Goal: Task Accomplishment & Management: Use online tool/utility

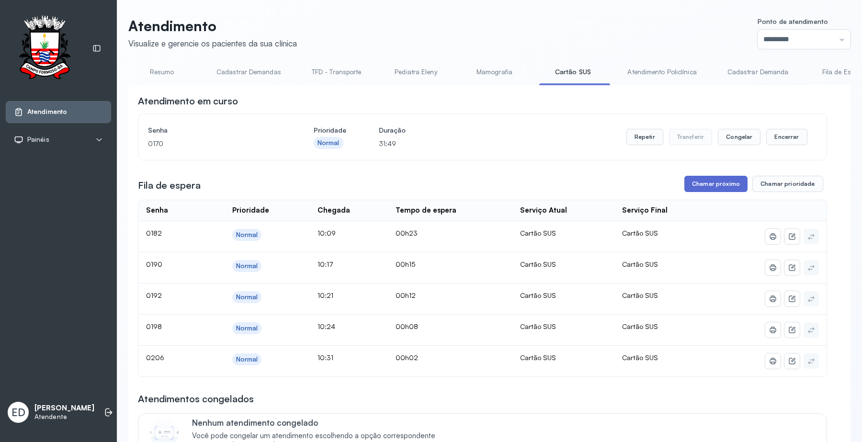
click at [714, 185] on button "Chamar próximo" at bounding box center [715, 184] width 63 height 16
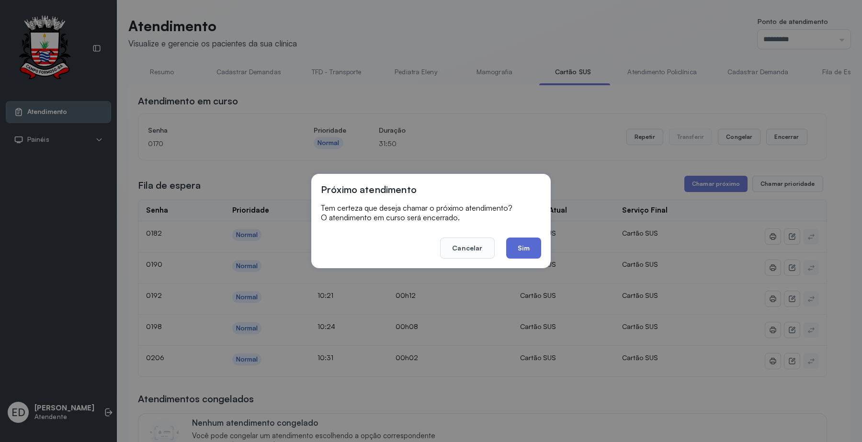
click at [516, 250] on button "Sim" at bounding box center [523, 247] width 35 height 21
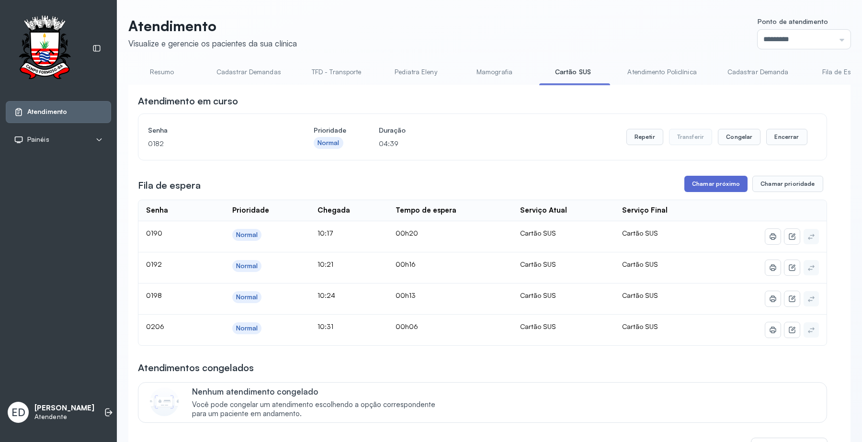
click at [714, 187] on button "Chamar próximo" at bounding box center [715, 184] width 63 height 16
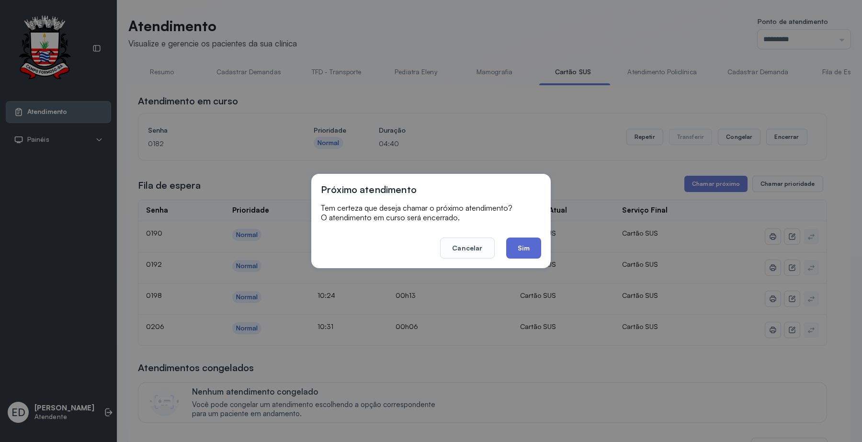
click at [518, 244] on button "Sim" at bounding box center [523, 247] width 35 height 21
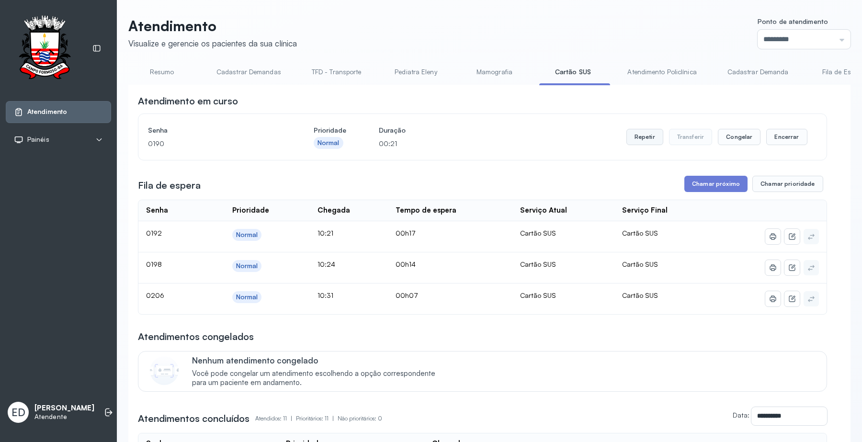
click at [638, 135] on button "Repetir" at bounding box center [644, 137] width 37 height 16
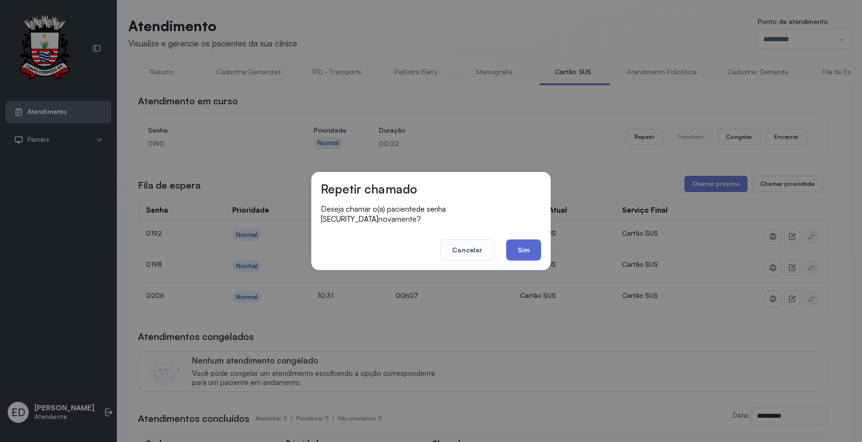
click at [515, 247] on button "Sim" at bounding box center [523, 249] width 35 height 21
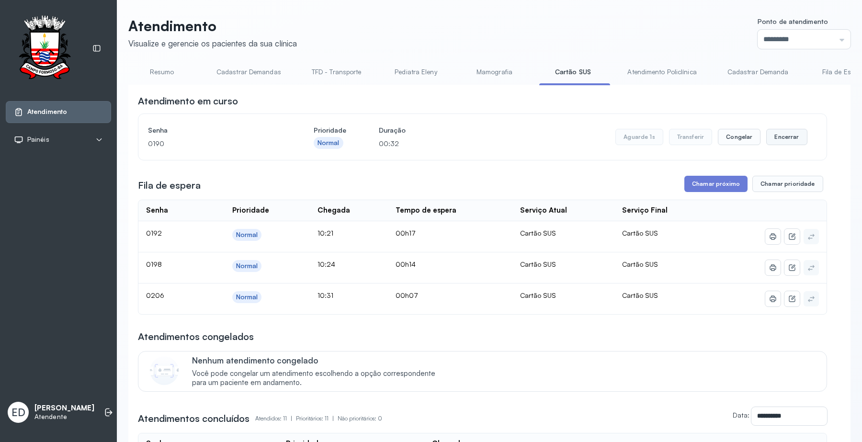
click at [774, 139] on button "Encerrar" at bounding box center [786, 137] width 41 height 16
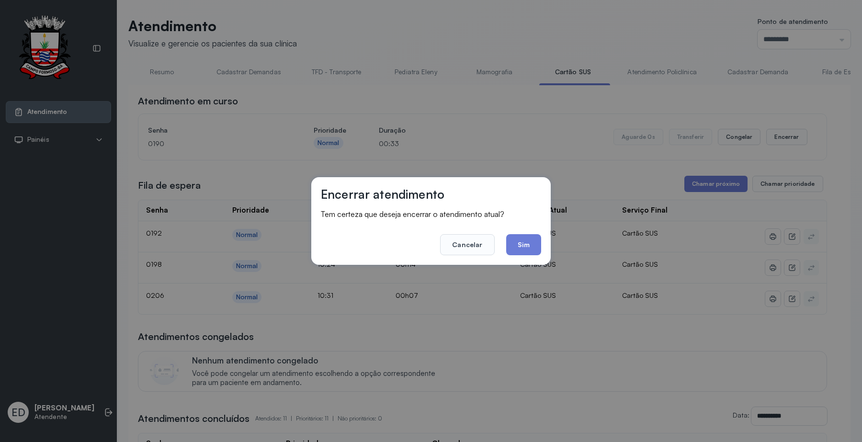
click at [529, 241] on button "Sim" at bounding box center [523, 244] width 35 height 21
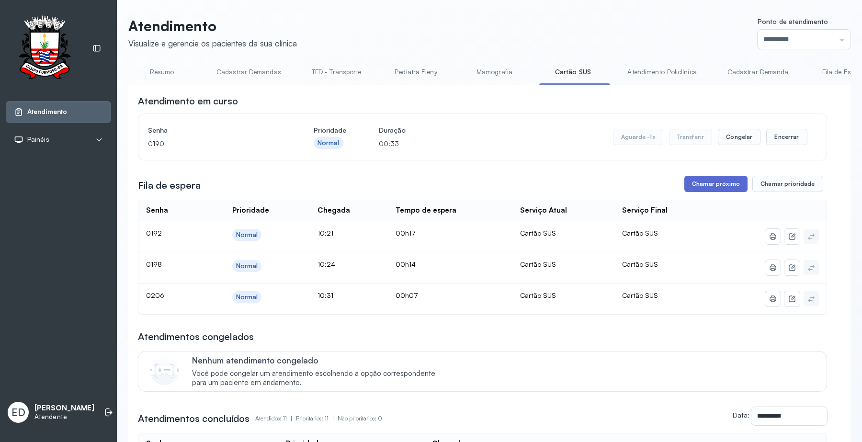
click at [711, 180] on button "Chamar próximo" at bounding box center [715, 184] width 63 height 16
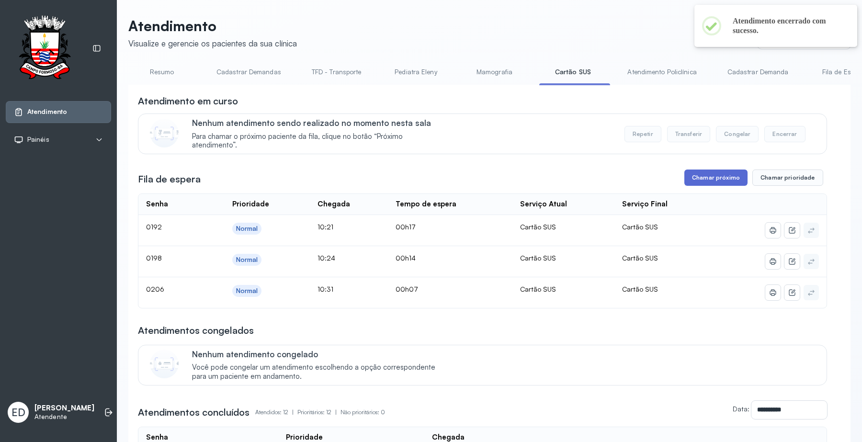
click at [713, 182] on button "Chamar próximo" at bounding box center [715, 177] width 63 height 16
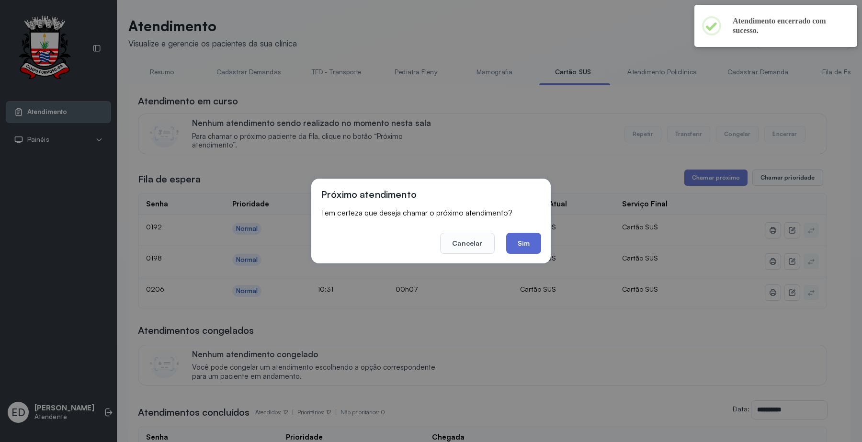
click at [529, 247] on button "Sim" at bounding box center [523, 243] width 35 height 21
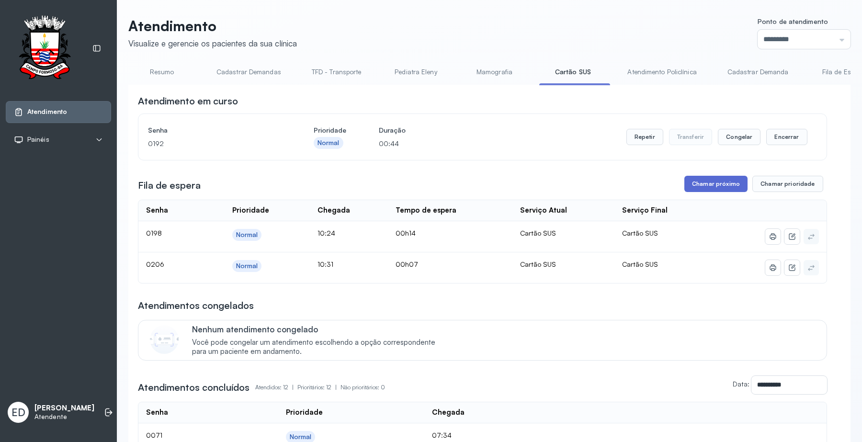
click at [704, 191] on button "Chamar próximo" at bounding box center [715, 184] width 63 height 16
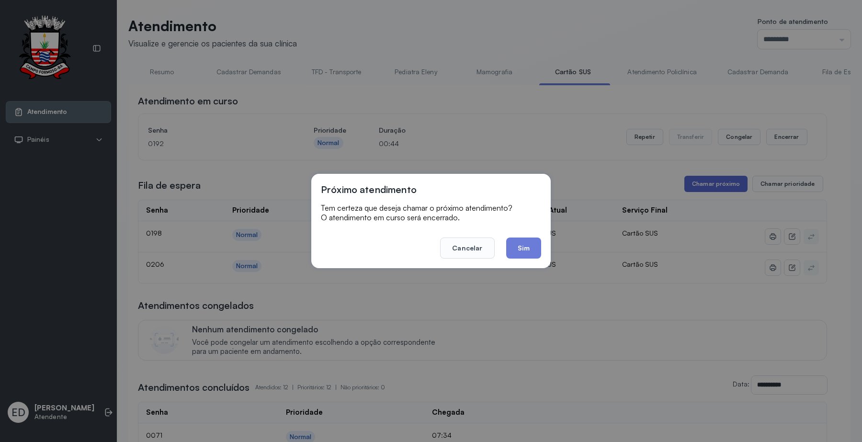
click at [704, 190] on div "Próximo atendimento Tem certeza que deseja chamar o próximo atendimento? O aten…" at bounding box center [431, 221] width 862 height 442
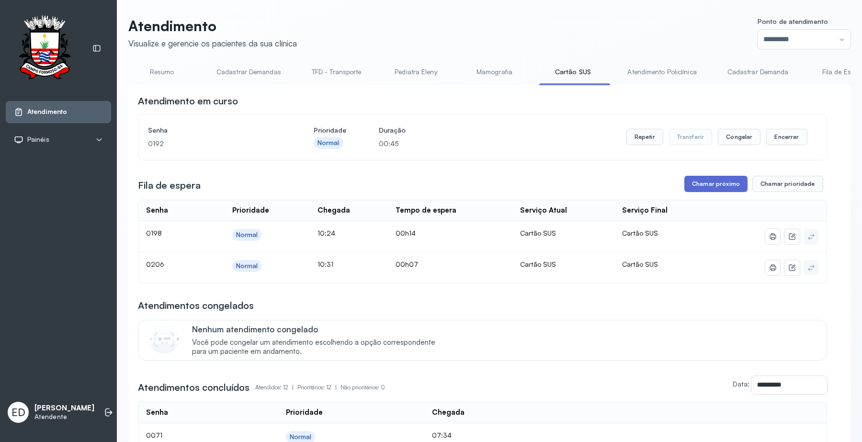
click at [703, 188] on button "Chamar próximo" at bounding box center [715, 184] width 63 height 16
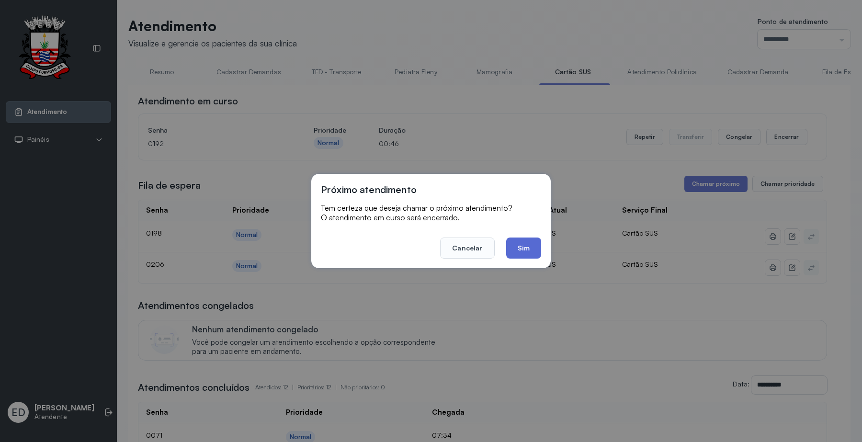
click at [517, 246] on button "Sim" at bounding box center [523, 247] width 35 height 21
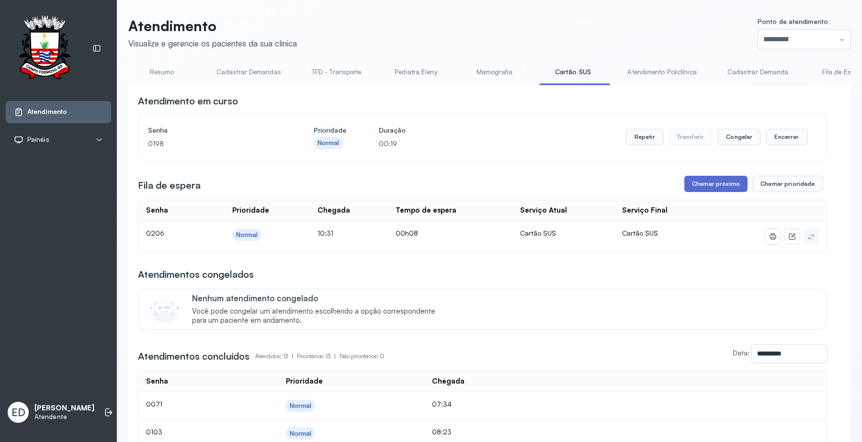
click at [716, 192] on button "Chamar próximo" at bounding box center [715, 184] width 63 height 16
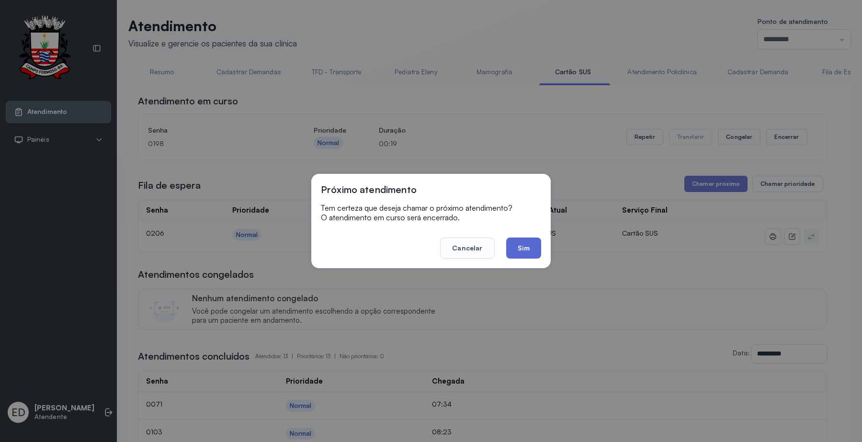
click at [529, 249] on button "Sim" at bounding box center [523, 247] width 35 height 21
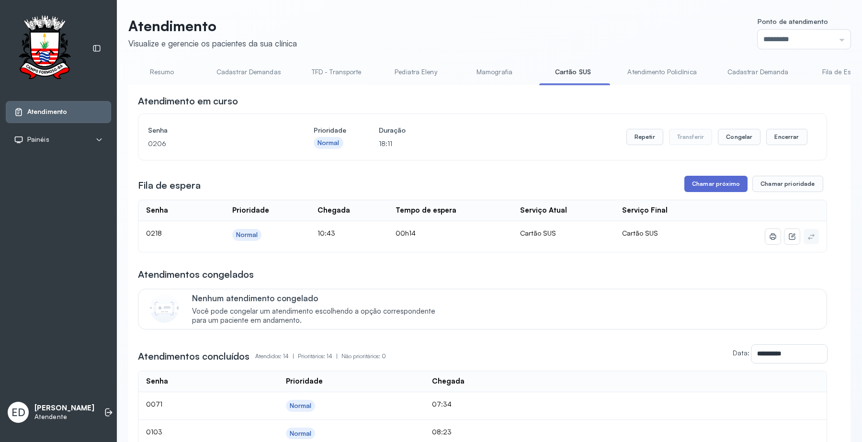
click at [704, 188] on button "Chamar próximo" at bounding box center [715, 184] width 63 height 16
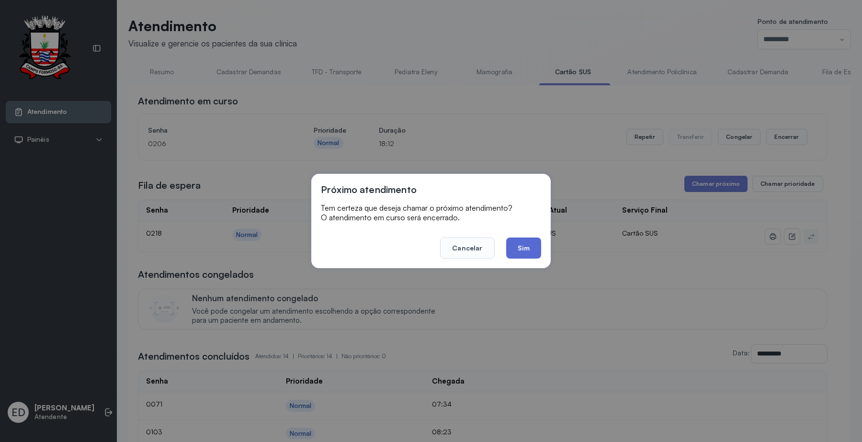
click at [524, 247] on button "Sim" at bounding box center [523, 247] width 35 height 21
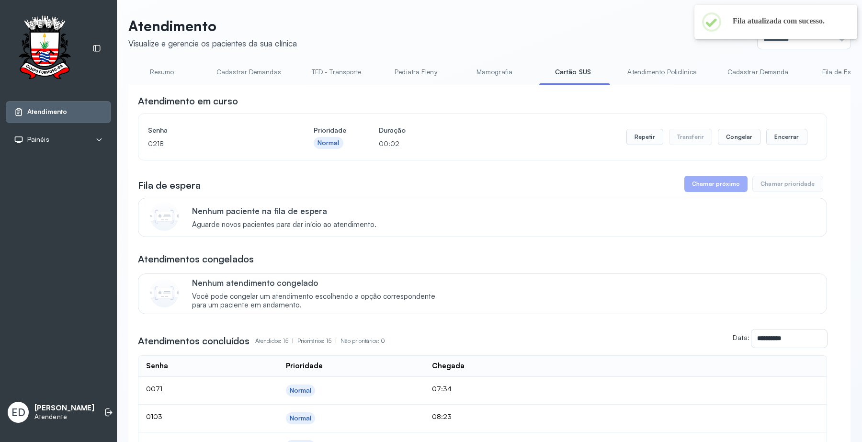
click at [159, 70] on link "Resumo" at bounding box center [161, 72] width 67 height 16
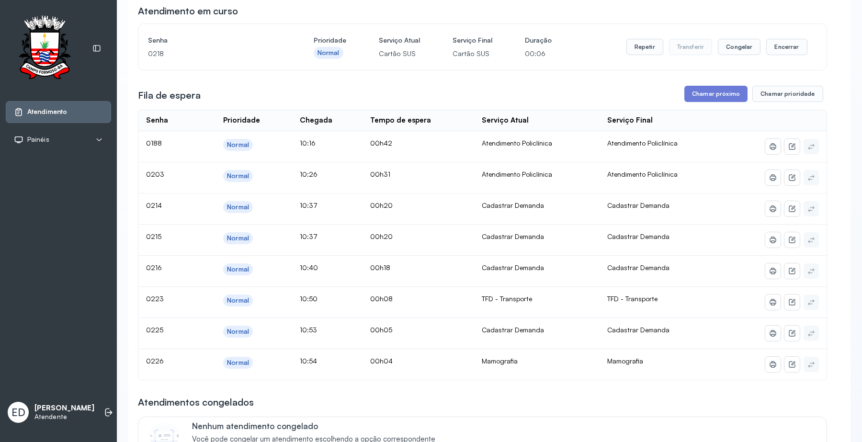
scroll to position [120, 0]
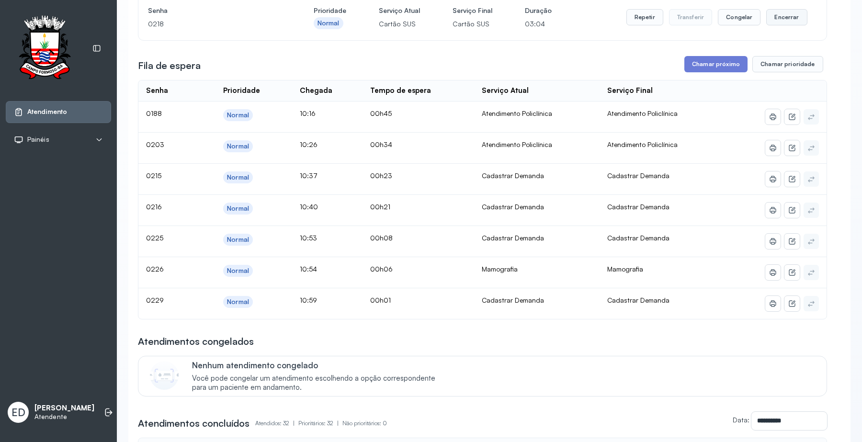
click at [783, 17] on button "Encerrar" at bounding box center [786, 17] width 41 height 16
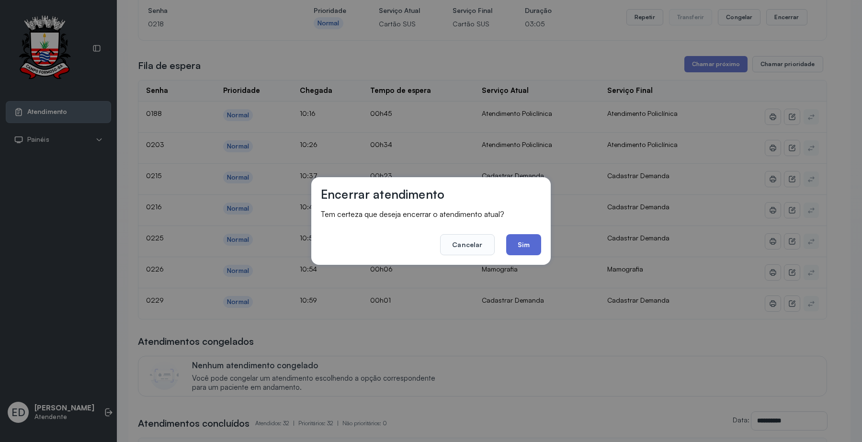
click at [528, 243] on button "Sim" at bounding box center [523, 244] width 35 height 21
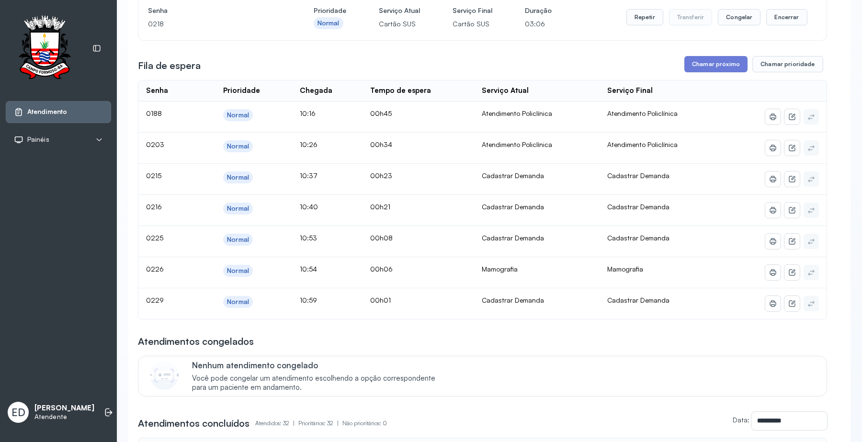
scroll to position [0, 0]
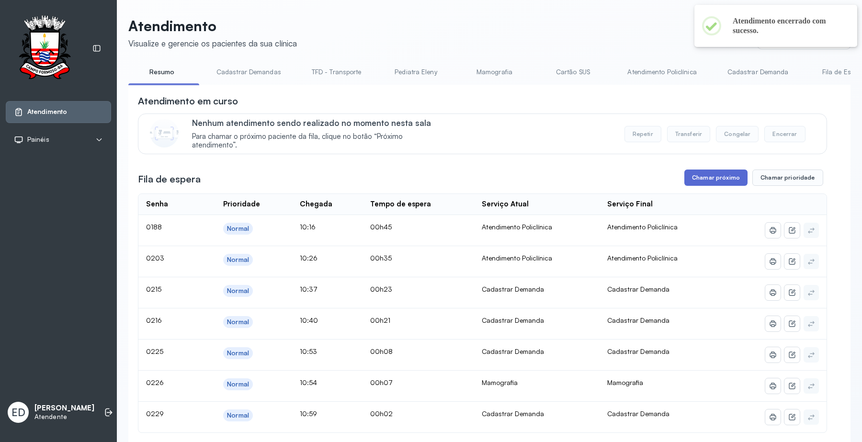
click at [714, 186] on button "Chamar próximo" at bounding box center [715, 177] width 63 height 16
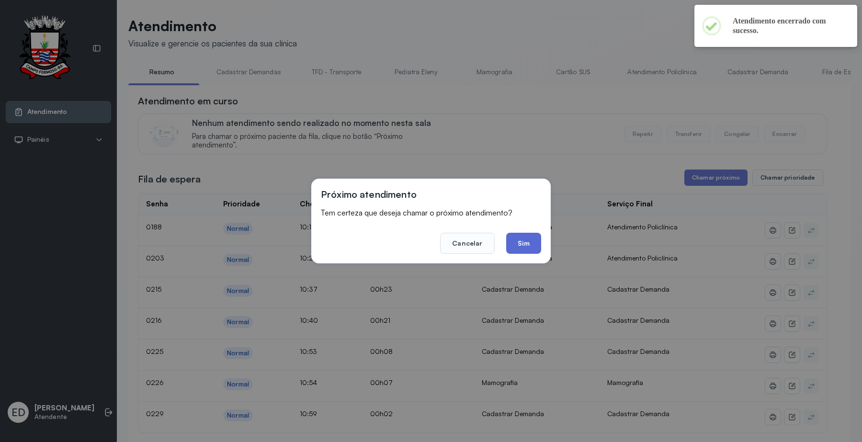
click at [530, 245] on button "Sim" at bounding box center [523, 243] width 35 height 21
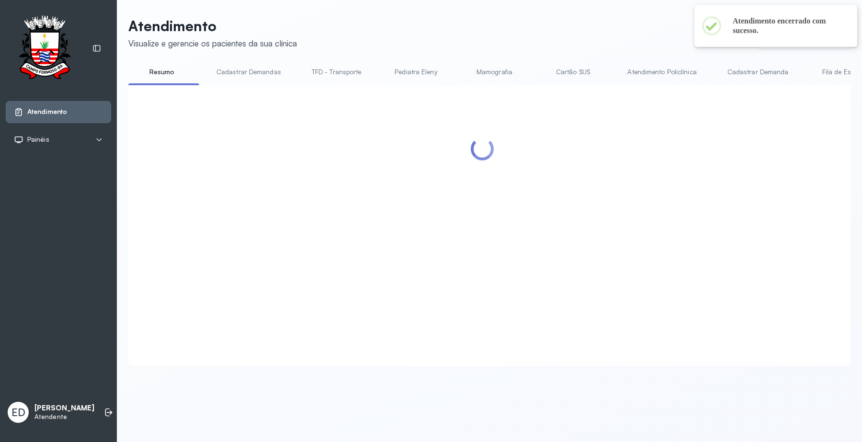
click at [620, 32] on header "Atendimento Visualize e gerencie os pacientes da sua clínica Ponto de atendimen…" at bounding box center [489, 33] width 722 height 32
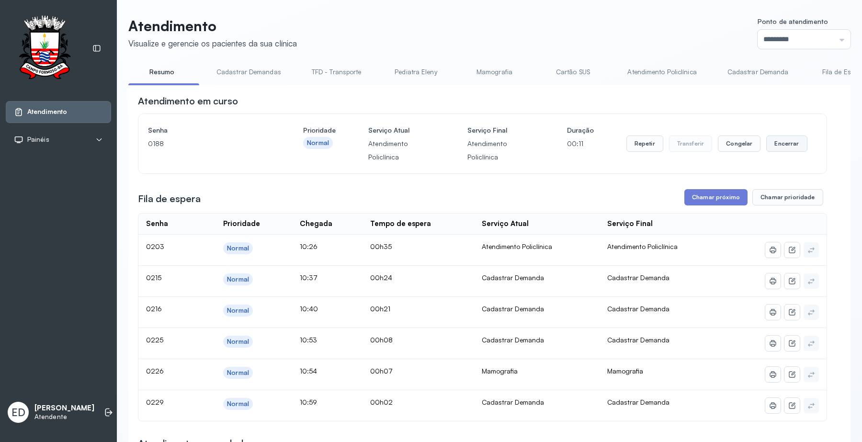
click at [779, 147] on button "Encerrar" at bounding box center [786, 143] width 41 height 16
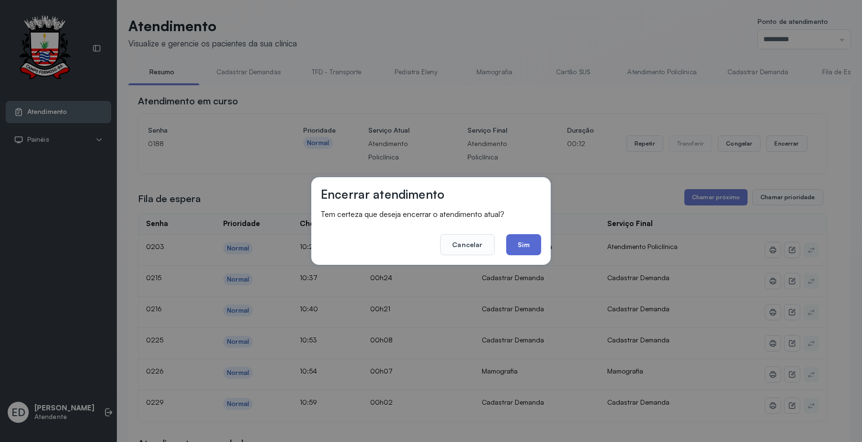
click at [530, 250] on button "Sim" at bounding box center [523, 244] width 35 height 21
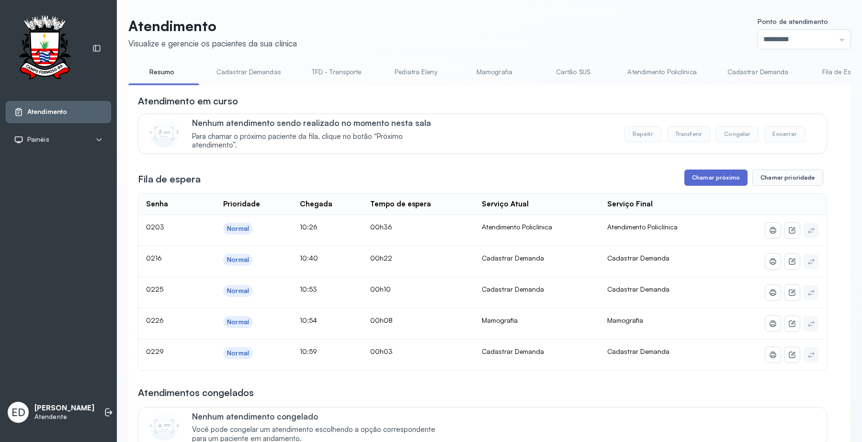
click at [702, 183] on button "Chamar próximo" at bounding box center [715, 177] width 63 height 16
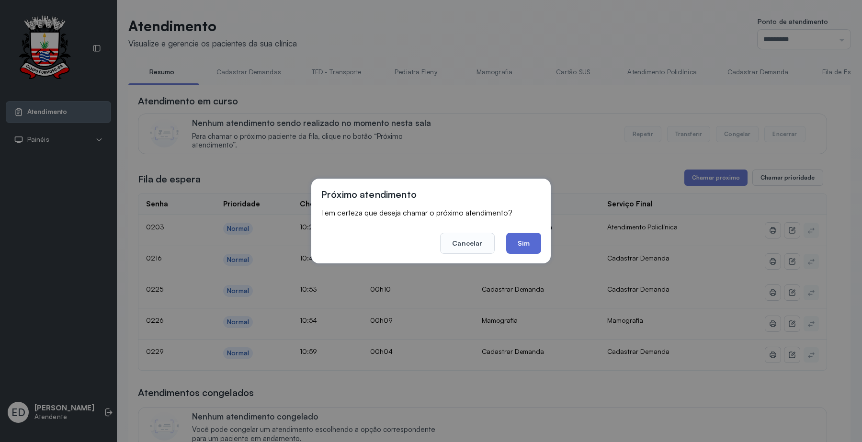
click at [531, 253] on button "Sim" at bounding box center [523, 243] width 35 height 21
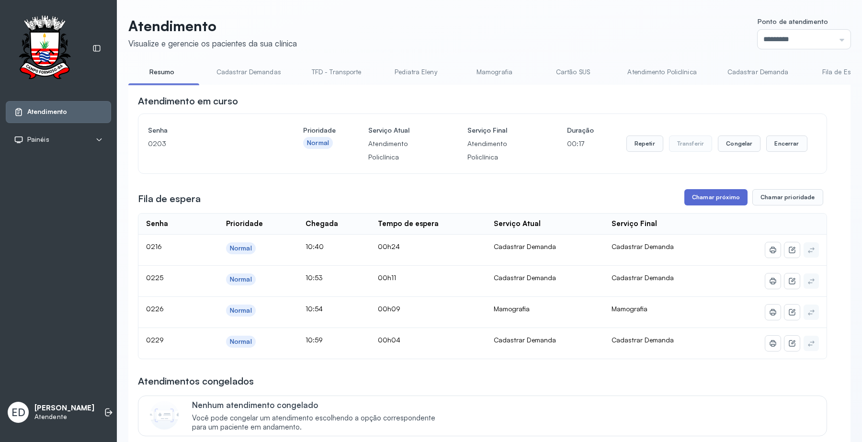
click at [707, 204] on button "Chamar próximo" at bounding box center [715, 197] width 63 height 16
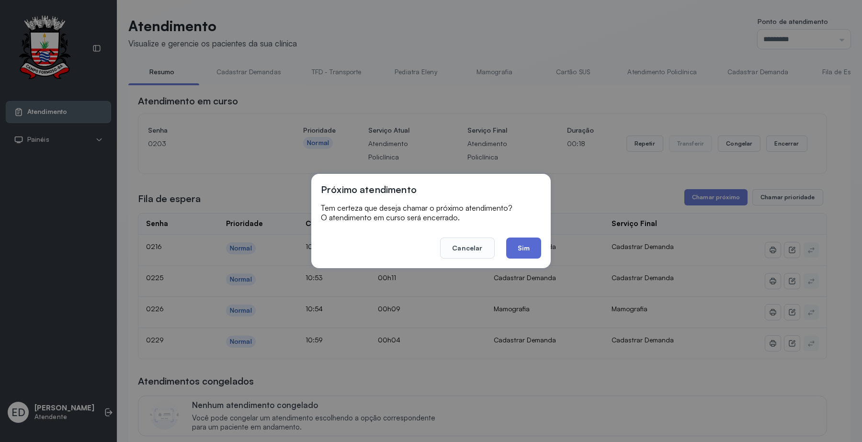
click at [514, 243] on button "Sim" at bounding box center [523, 247] width 35 height 21
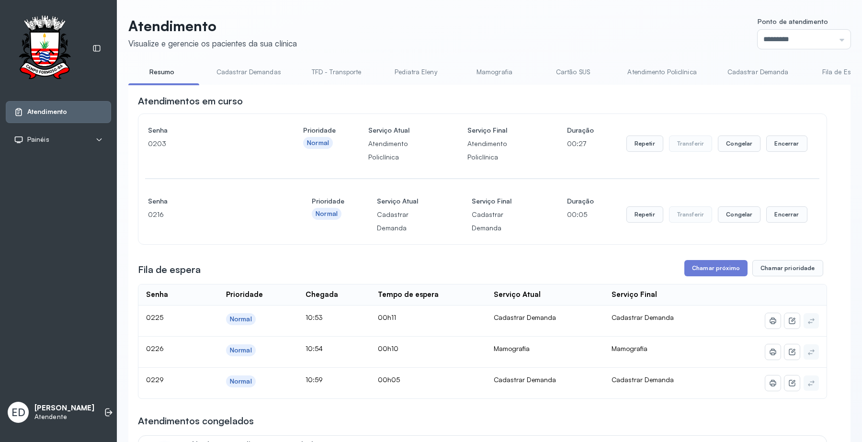
click at [786, 147] on button "Encerrar" at bounding box center [786, 143] width 41 height 16
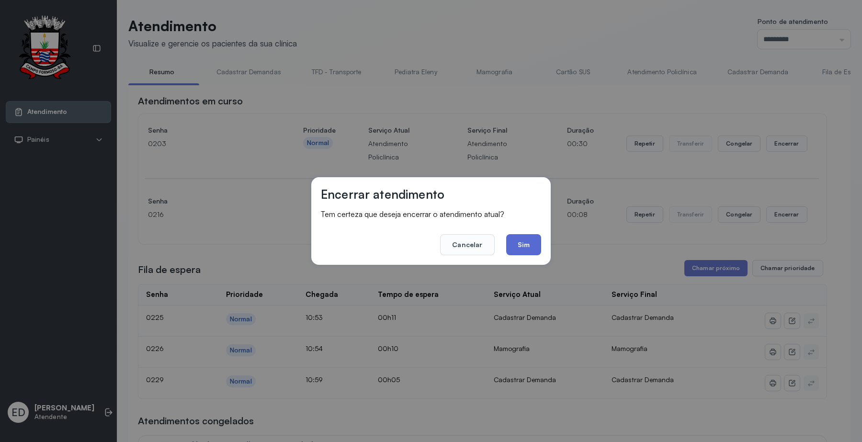
click at [529, 241] on button "Sim" at bounding box center [523, 244] width 35 height 21
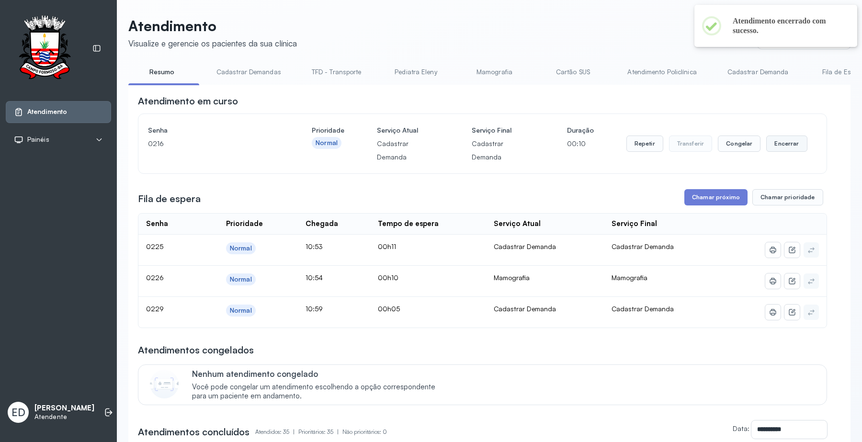
click at [772, 142] on button "Encerrar" at bounding box center [786, 143] width 41 height 16
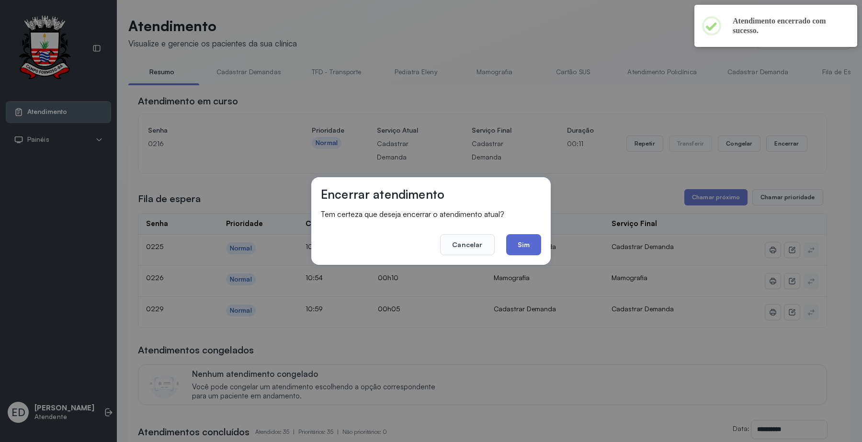
click at [535, 245] on button "Sim" at bounding box center [523, 244] width 35 height 21
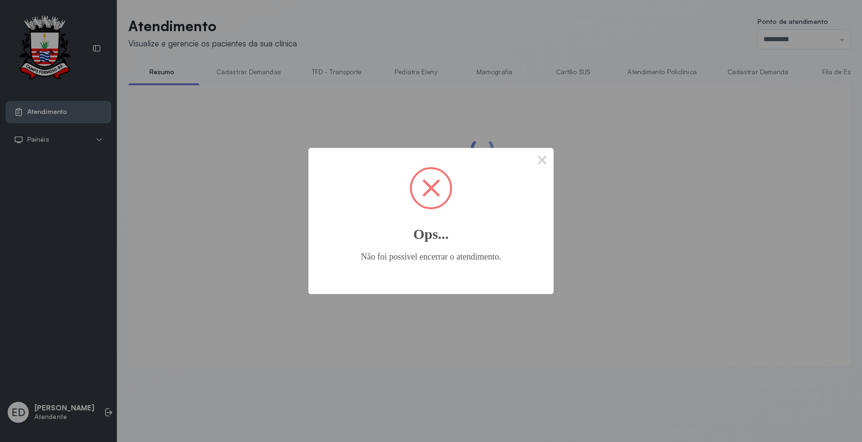
click at [436, 183] on span at bounding box center [431, 188] width 18 height 18
drag, startPoint x: 539, startPoint y: 159, endPoint x: 544, endPoint y: 161, distance: 5.4
click at [540, 159] on button "×" at bounding box center [541, 159] width 23 height 23
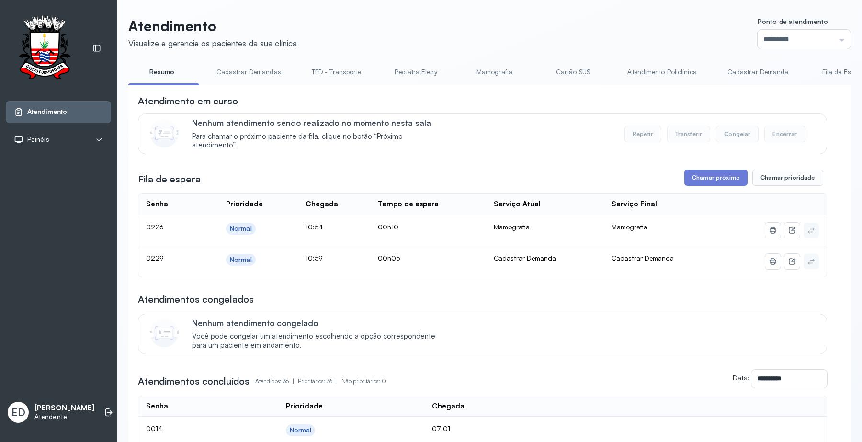
click at [589, 44] on header "Atendimento Visualize e gerencie os pacientes da sua clínica Ponto de atendimen…" at bounding box center [489, 33] width 722 height 32
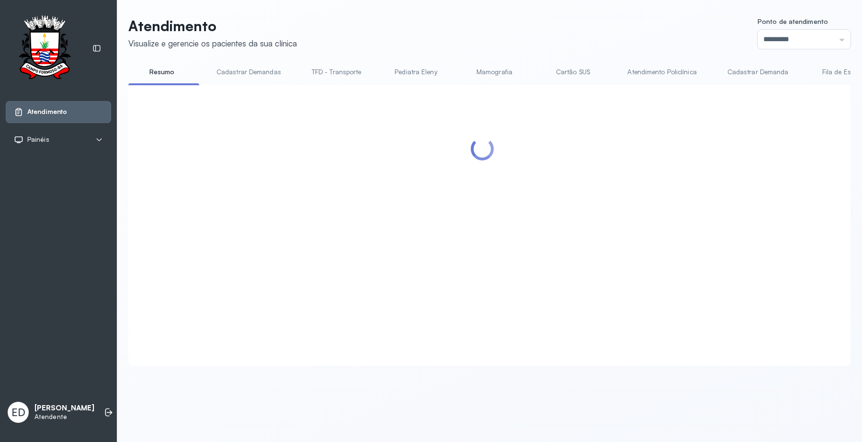
click at [675, 72] on link "Atendimento Policlínica" at bounding box center [661, 72] width 88 height 16
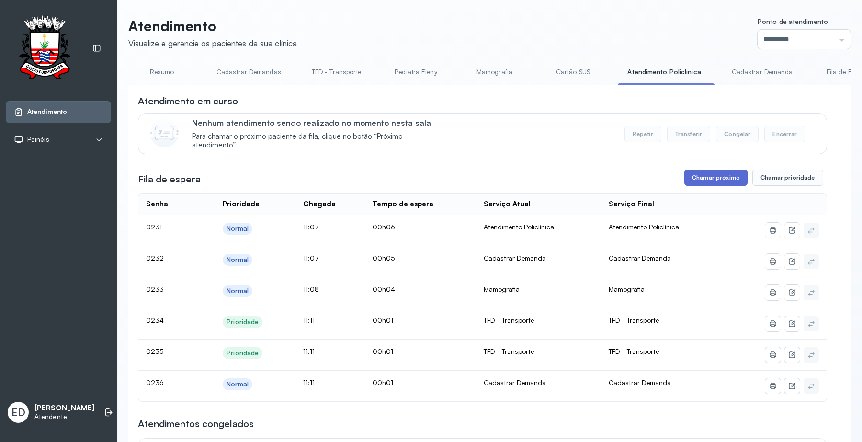
click at [722, 180] on button "Chamar próximo" at bounding box center [715, 177] width 63 height 16
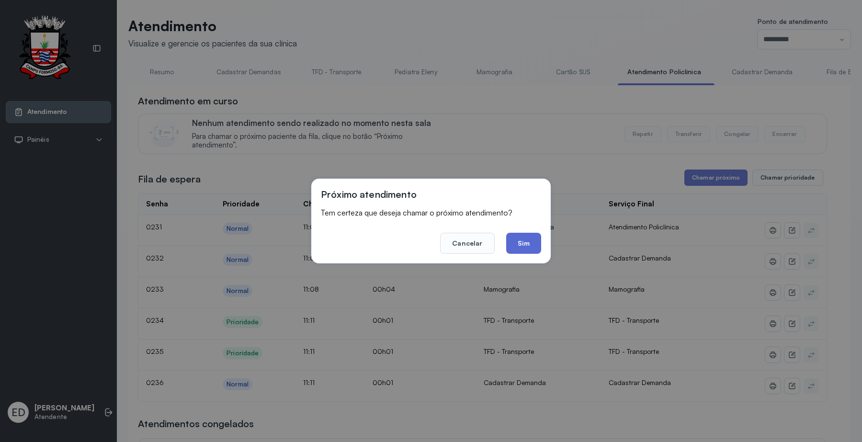
click at [528, 237] on button "Sim" at bounding box center [523, 243] width 35 height 21
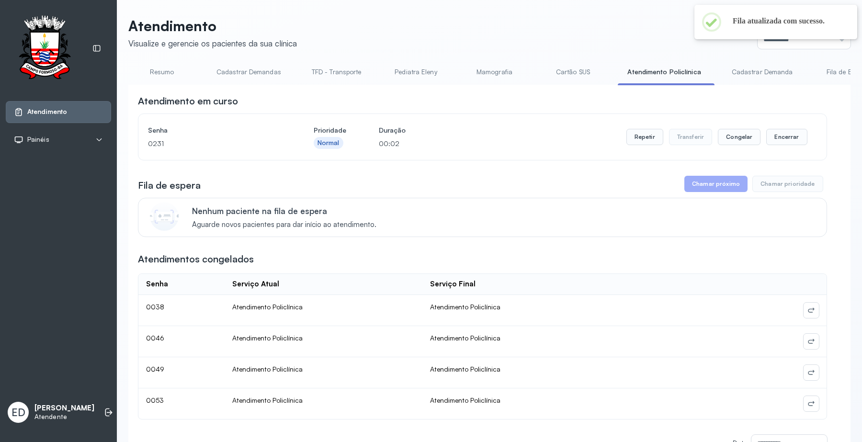
click at [170, 72] on link "Resumo" at bounding box center [161, 72] width 67 height 16
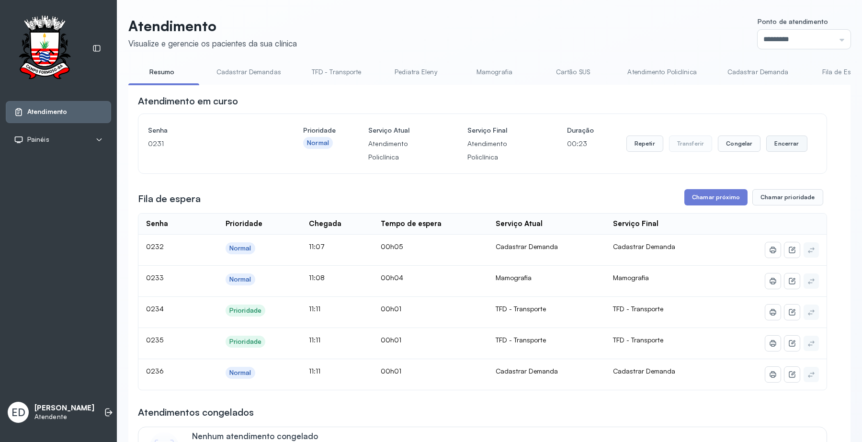
click at [789, 144] on button "Encerrar" at bounding box center [786, 143] width 41 height 16
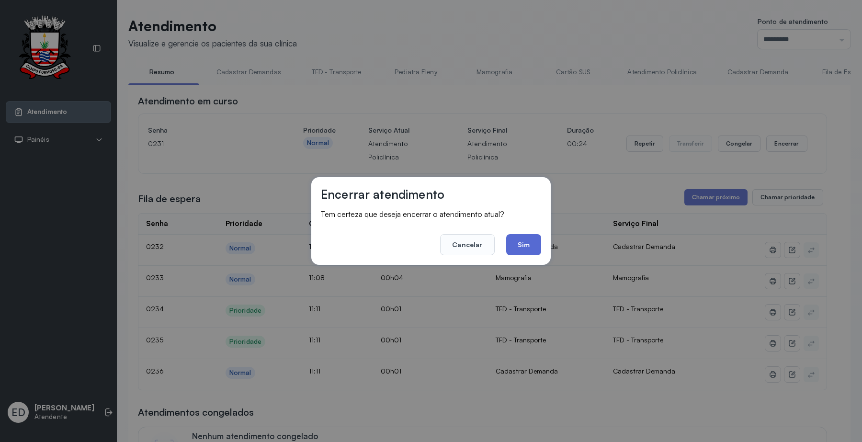
click at [520, 246] on button "Sim" at bounding box center [523, 244] width 35 height 21
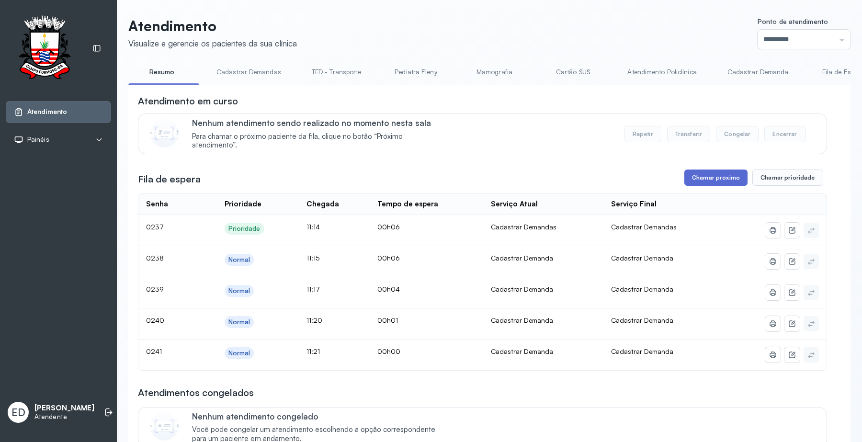
click at [712, 180] on button "Chamar próximo" at bounding box center [715, 177] width 63 height 16
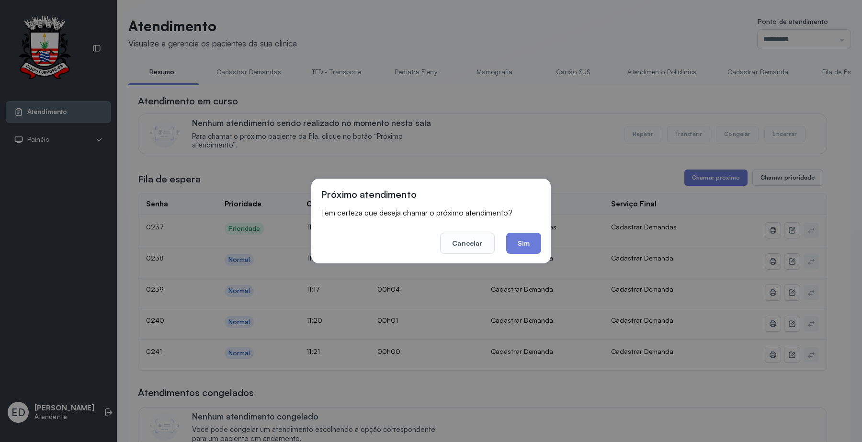
click at [529, 243] on button "Sim" at bounding box center [523, 243] width 35 height 21
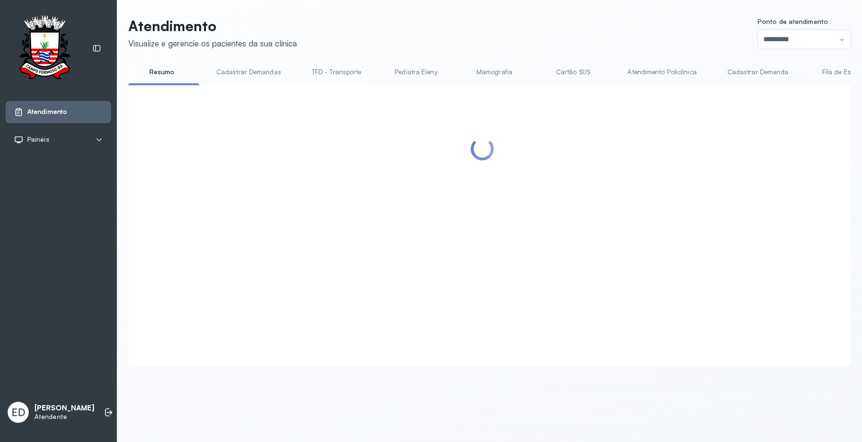
click at [633, 30] on header "Atendimento Visualize e gerencie os pacientes da sua clínica Ponto de atendimen…" at bounding box center [489, 33] width 722 height 32
click at [505, 40] on header "Atendimento Visualize e gerencie os pacientes da sua clínica Ponto de atendimen…" at bounding box center [489, 33] width 722 height 32
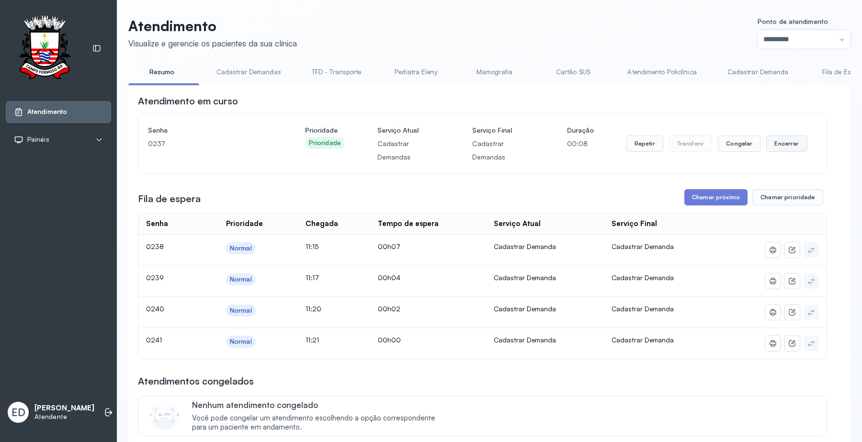
click at [790, 149] on button "Encerrar" at bounding box center [786, 143] width 41 height 16
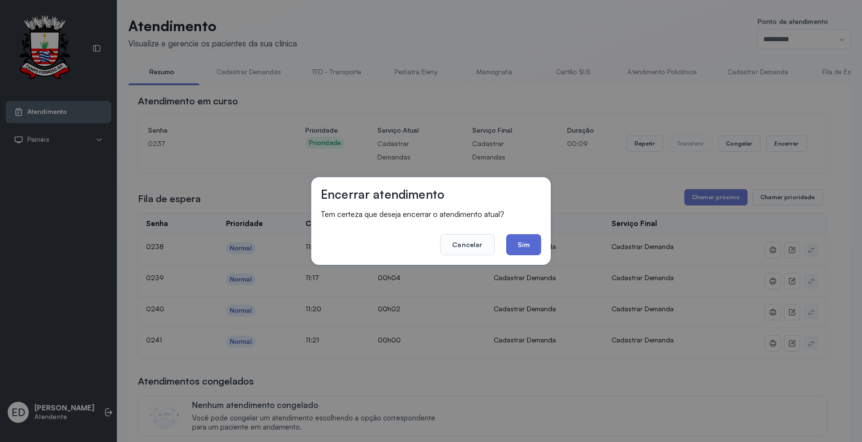
click at [524, 252] on button "Sim" at bounding box center [523, 244] width 35 height 21
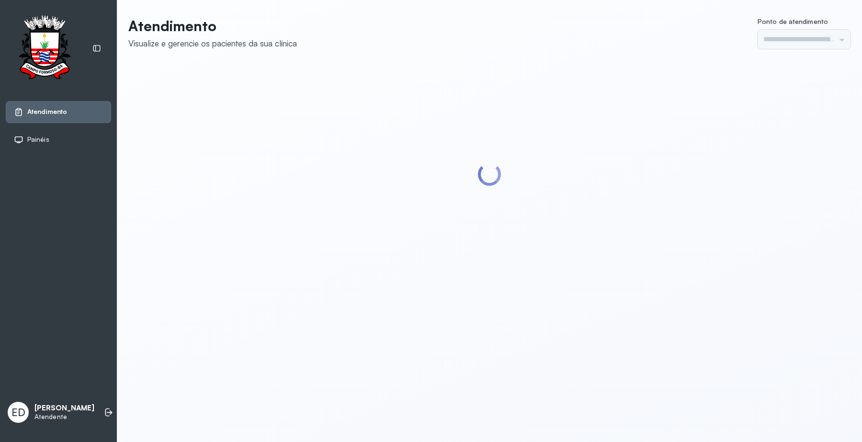
type input "*********"
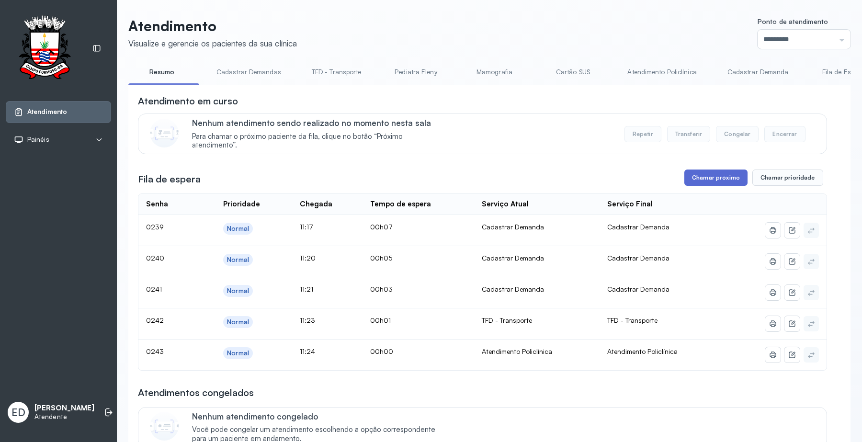
click at [709, 182] on button "Chamar próximo" at bounding box center [715, 177] width 63 height 16
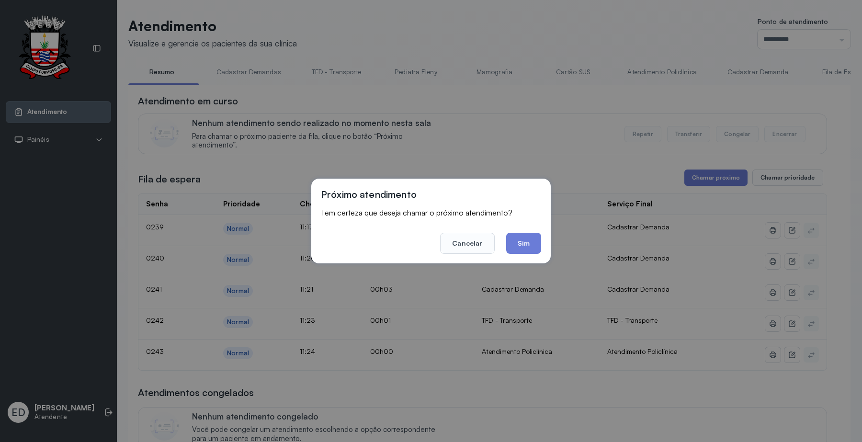
click at [525, 243] on button "Sim" at bounding box center [523, 243] width 35 height 21
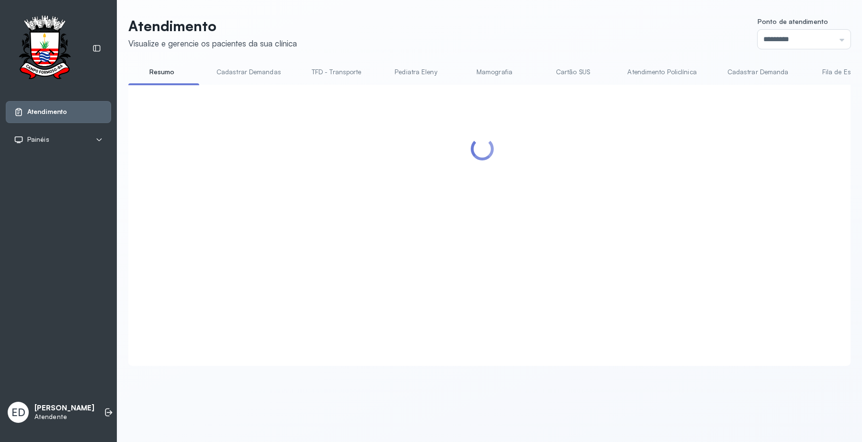
click at [544, 36] on header "Atendimento Visualize e gerencie os pacientes da sua clínica Ponto de atendimen…" at bounding box center [489, 33] width 722 height 32
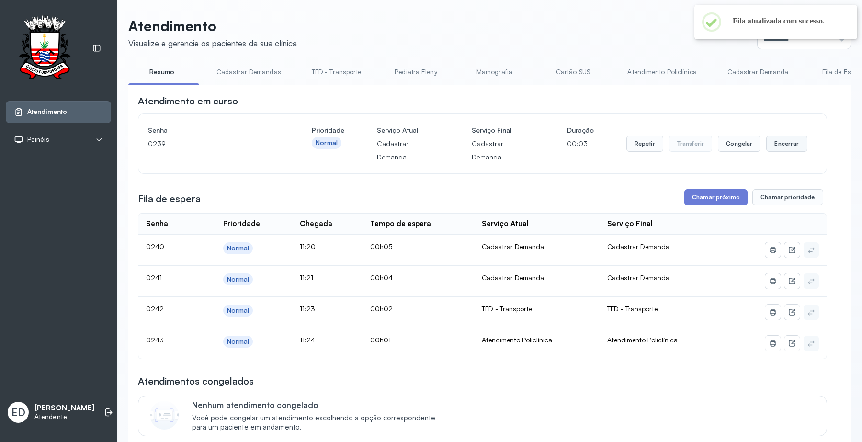
click at [779, 135] on button "Encerrar" at bounding box center [786, 143] width 41 height 16
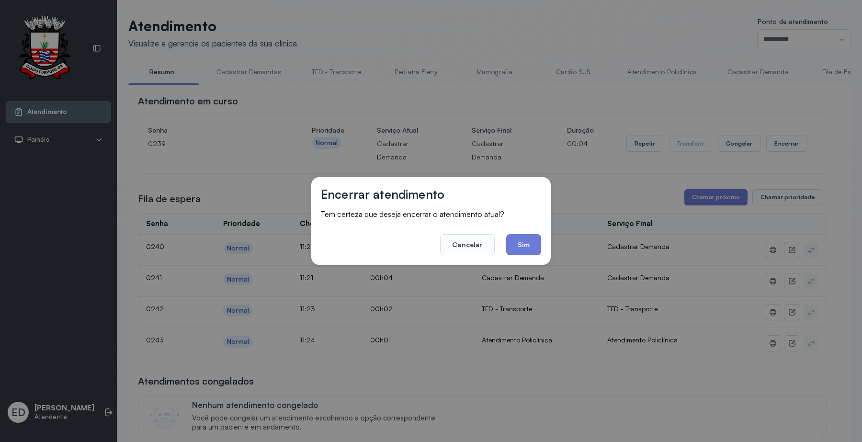
click at [516, 244] on button "Sim" at bounding box center [523, 244] width 35 height 21
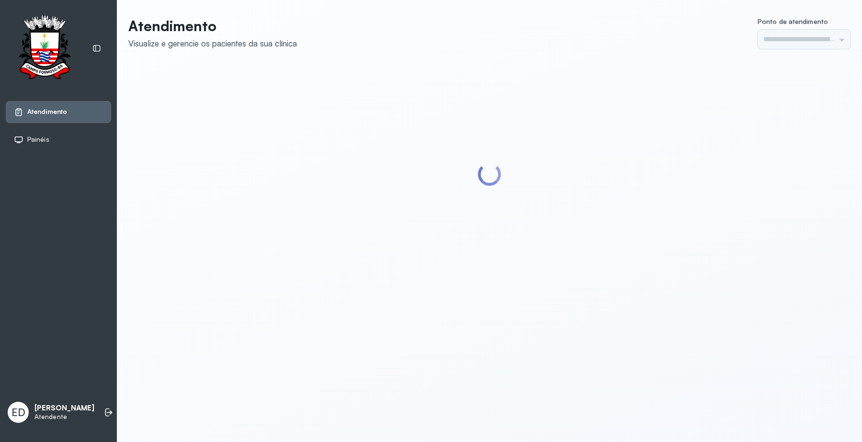
type input "*********"
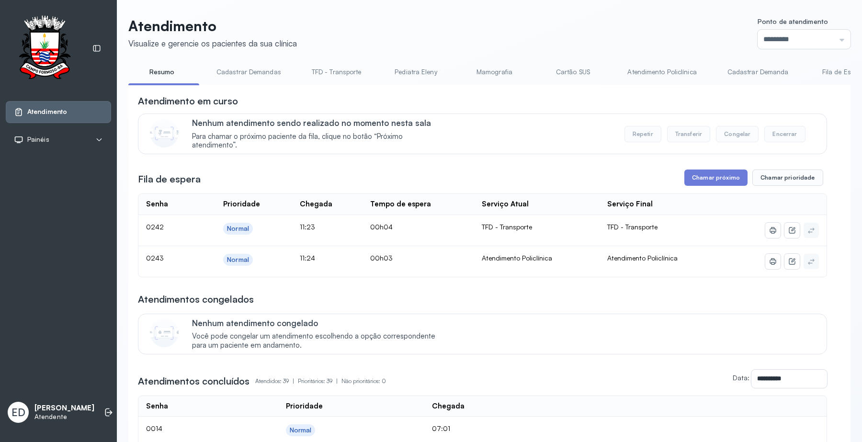
click at [647, 72] on link "Atendimento Policlínica" at bounding box center [661, 72] width 88 height 16
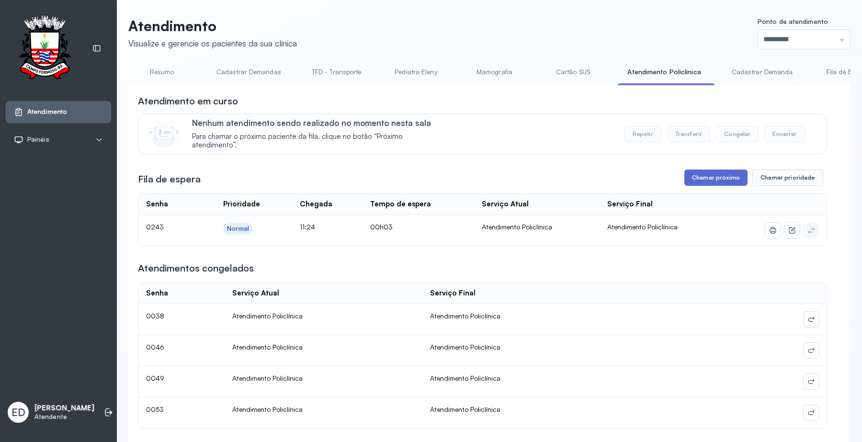
click at [711, 182] on button "Chamar próximo" at bounding box center [715, 177] width 63 height 16
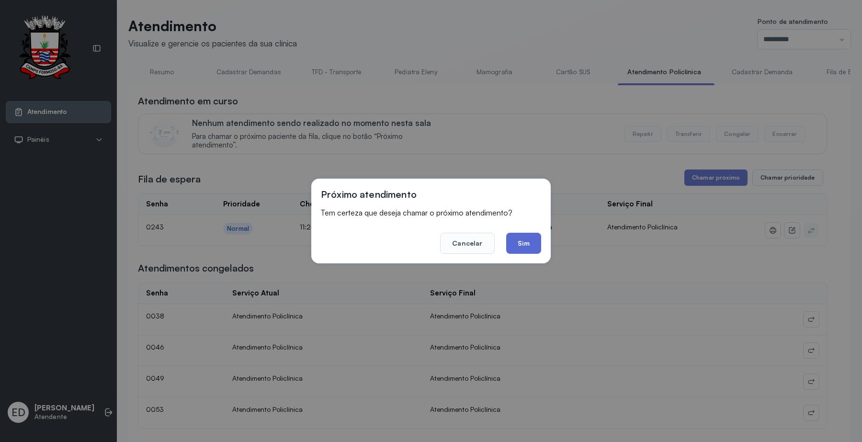
click at [523, 243] on button "Sim" at bounding box center [523, 243] width 35 height 21
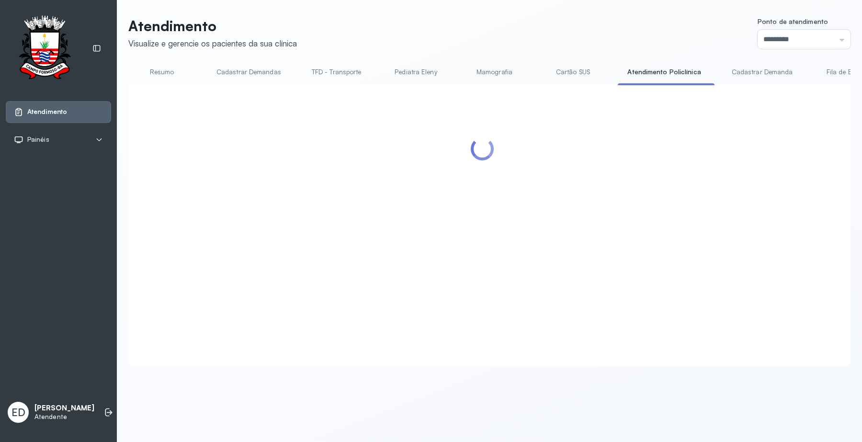
click at [561, 44] on header "Atendimento Visualize e gerencie os pacientes da sua clínica Ponto de atendimen…" at bounding box center [489, 33] width 722 height 32
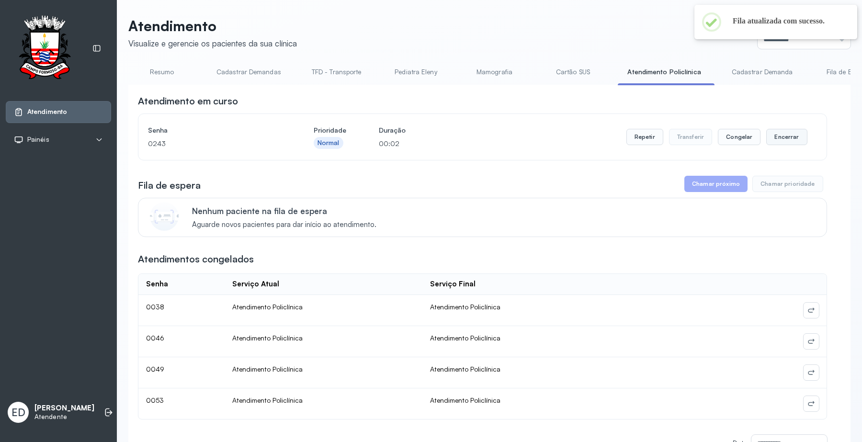
click at [791, 142] on button "Encerrar" at bounding box center [786, 137] width 41 height 16
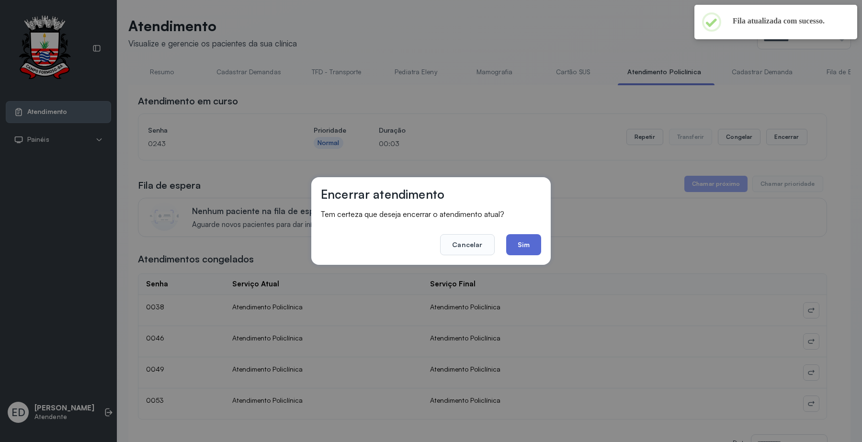
click at [525, 240] on button "Sim" at bounding box center [523, 244] width 35 height 21
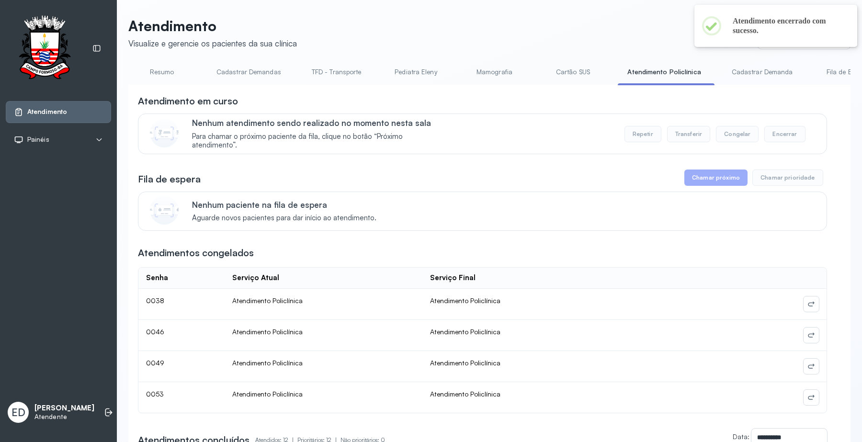
click at [156, 67] on link "Resumo" at bounding box center [161, 72] width 67 height 16
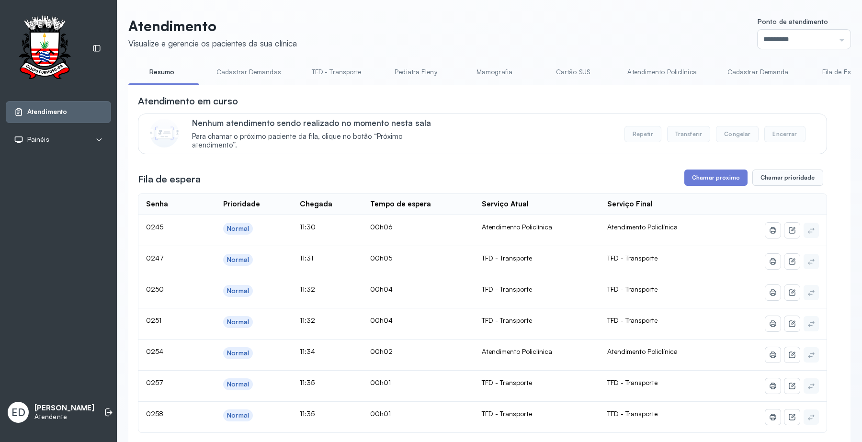
click at [668, 73] on link "Atendimento Policlínica" at bounding box center [661, 72] width 88 height 16
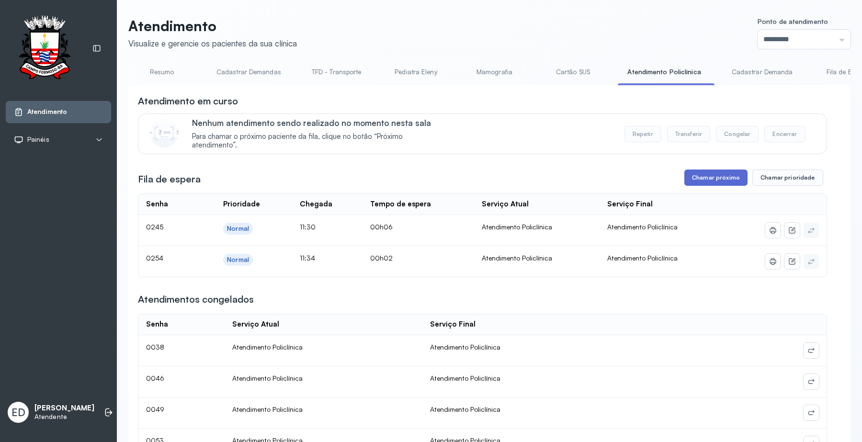
click at [711, 178] on button "Chamar próximo" at bounding box center [715, 177] width 63 height 16
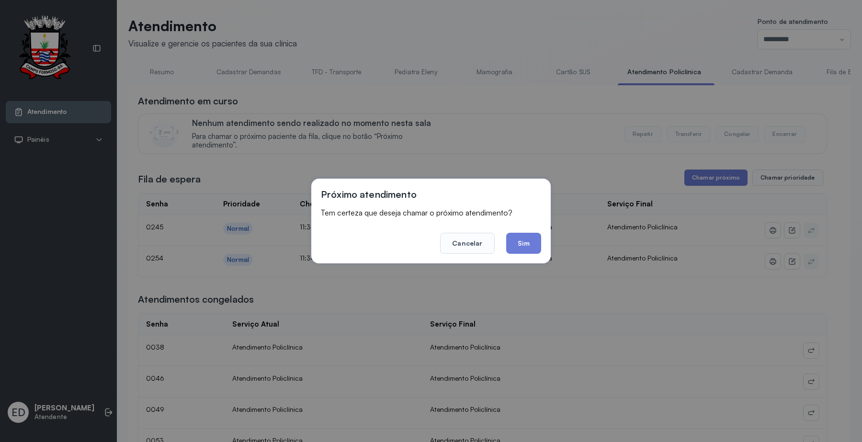
click at [525, 247] on button "Sim" at bounding box center [523, 243] width 35 height 21
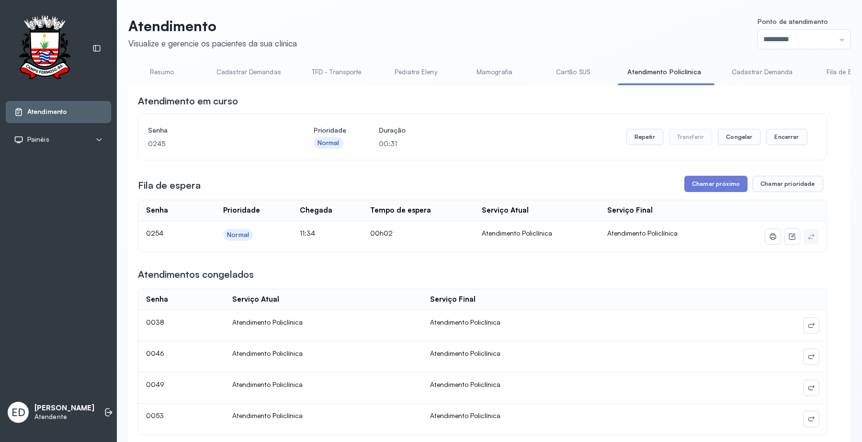
click at [562, 139] on div "Senha 0245 Prioridade Normal Duração 00:31 Repetir Transferir Congelar Encerrar" at bounding box center [482, 136] width 669 height 27
click at [776, 143] on button "Encerrar" at bounding box center [786, 137] width 41 height 16
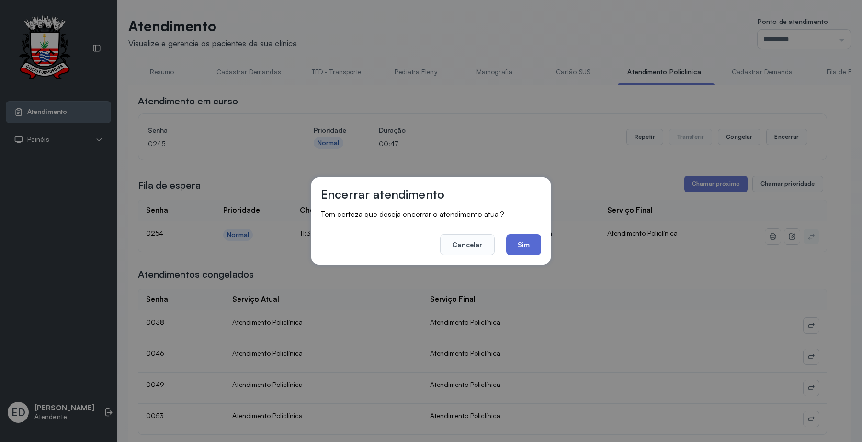
click at [530, 242] on button "Sim" at bounding box center [523, 244] width 35 height 21
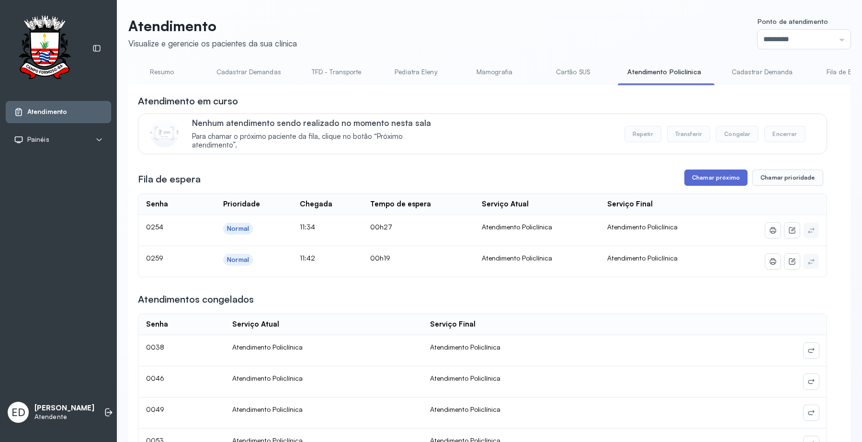
click at [700, 180] on button "Chamar próximo" at bounding box center [715, 177] width 63 height 16
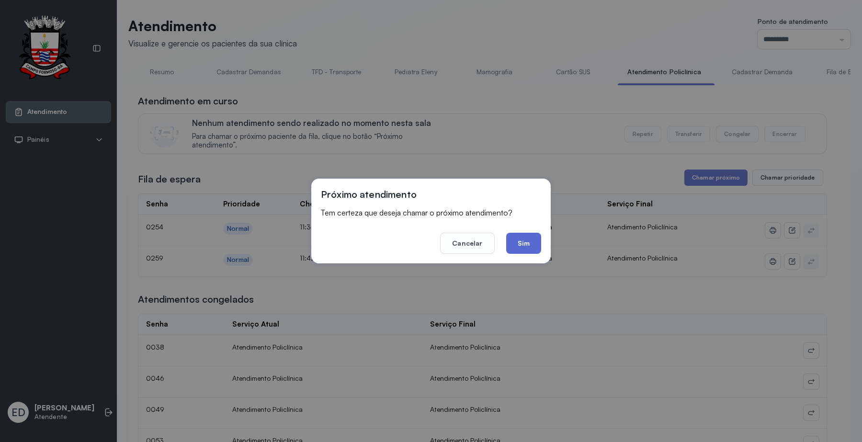
click at [528, 243] on button "Sim" at bounding box center [523, 243] width 35 height 21
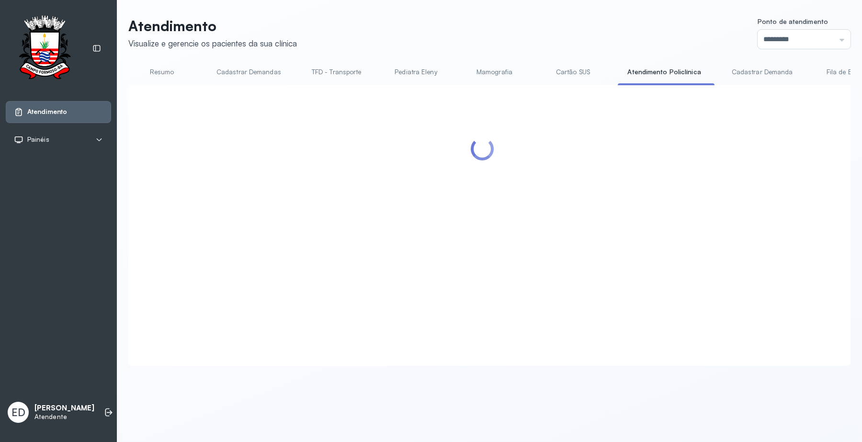
click at [529, 60] on div "Atendimento Visualize e gerencie os pacientes da sua clínica Ponto de atendimen…" at bounding box center [489, 191] width 722 height 348
click at [554, 36] on header "Atendimento Visualize e gerencie os pacientes da sua clínica Ponto de atendimen…" at bounding box center [489, 33] width 722 height 32
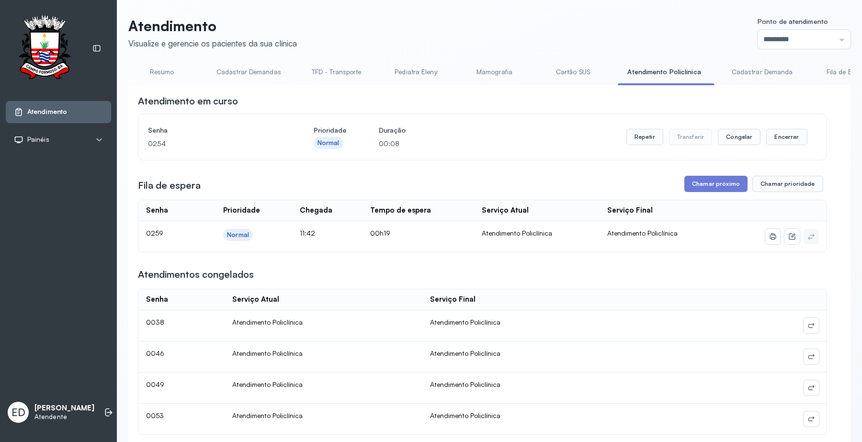
click at [162, 69] on link "Resumo" at bounding box center [161, 72] width 67 height 16
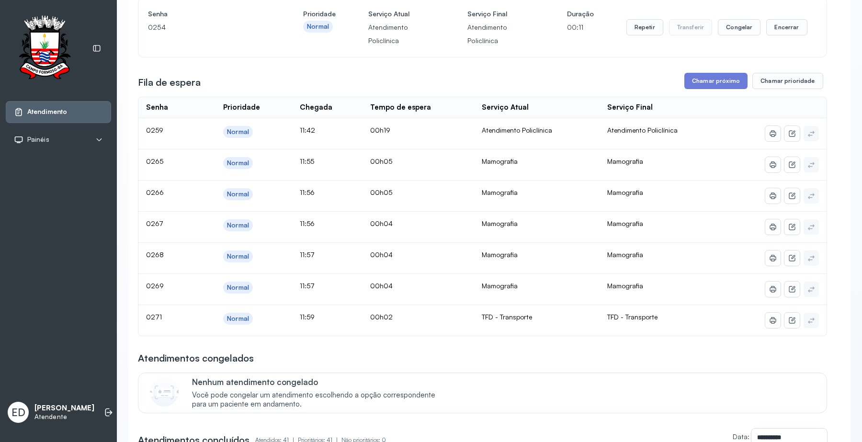
scroll to position [120, 0]
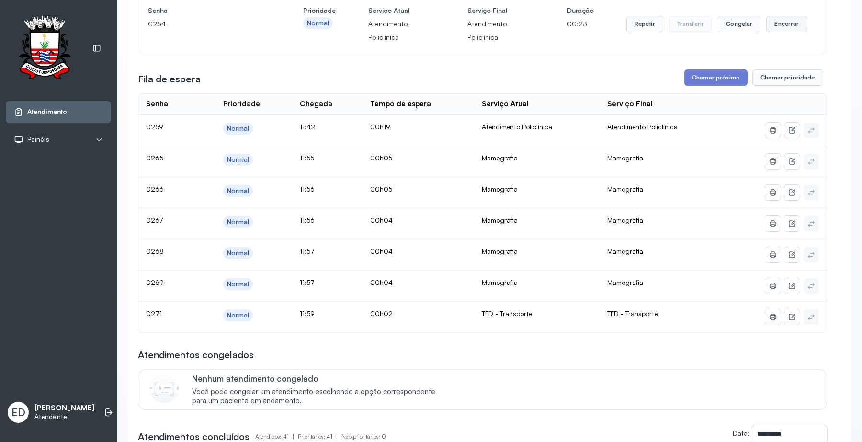
click at [786, 27] on button "Encerrar" at bounding box center [786, 24] width 41 height 16
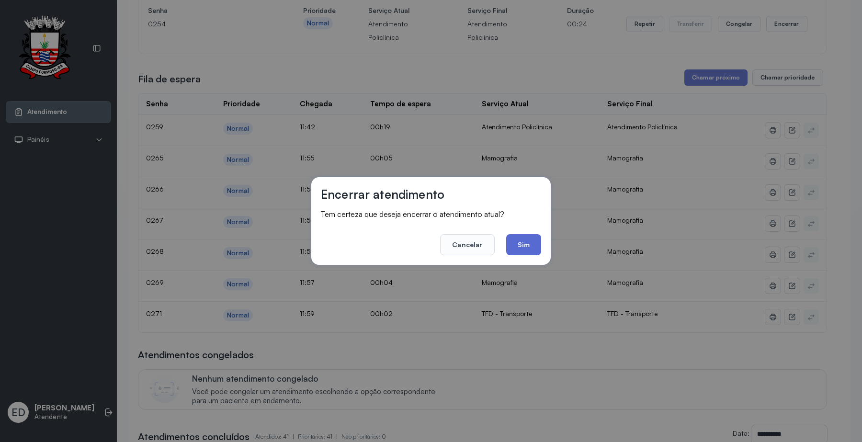
click at [535, 254] on button "Sim" at bounding box center [523, 244] width 35 height 21
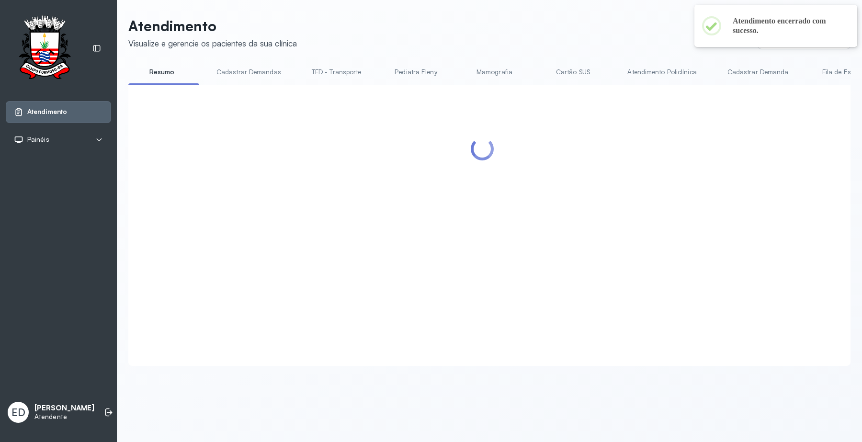
scroll to position [0, 0]
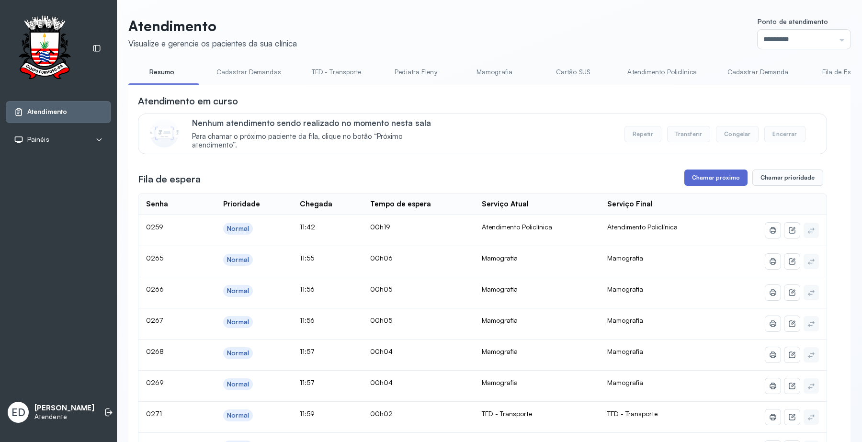
click at [704, 182] on button "Chamar próximo" at bounding box center [715, 177] width 63 height 16
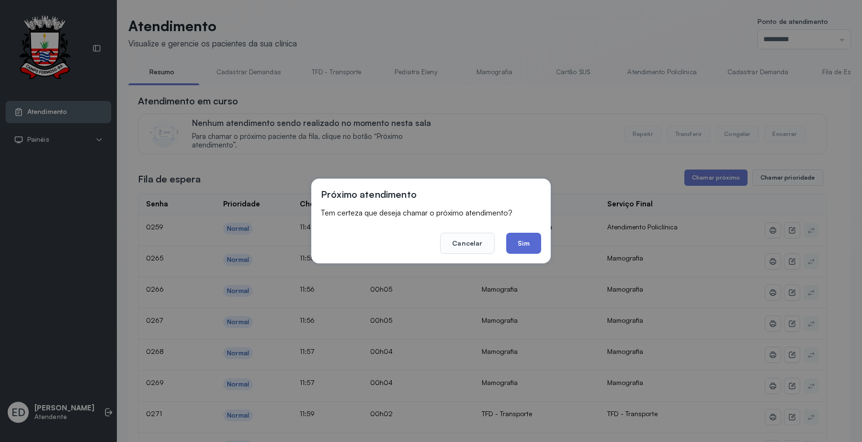
click at [529, 245] on button "Sim" at bounding box center [523, 243] width 35 height 21
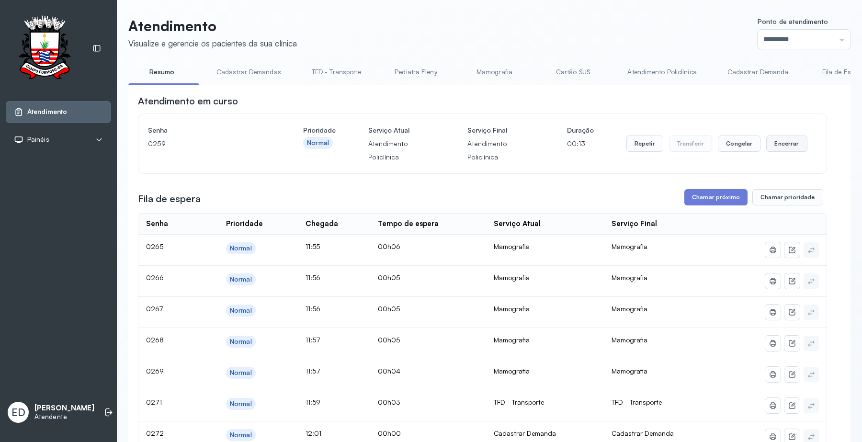
click at [781, 151] on button "Encerrar" at bounding box center [786, 143] width 41 height 16
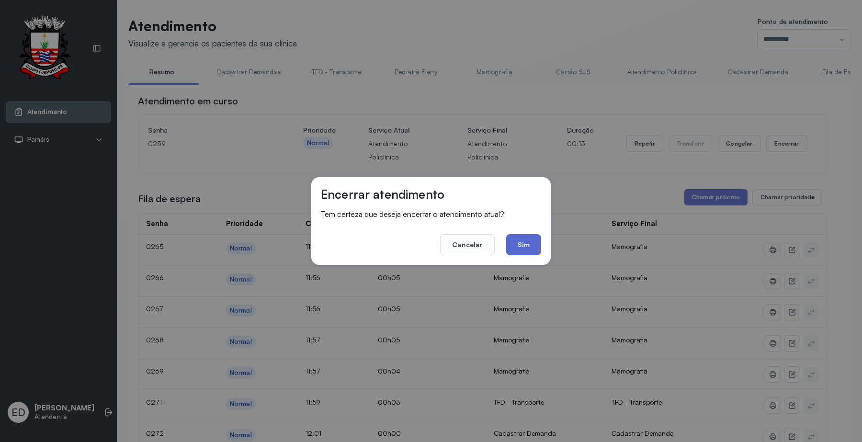
click at [523, 250] on button "Sim" at bounding box center [523, 244] width 35 height 21
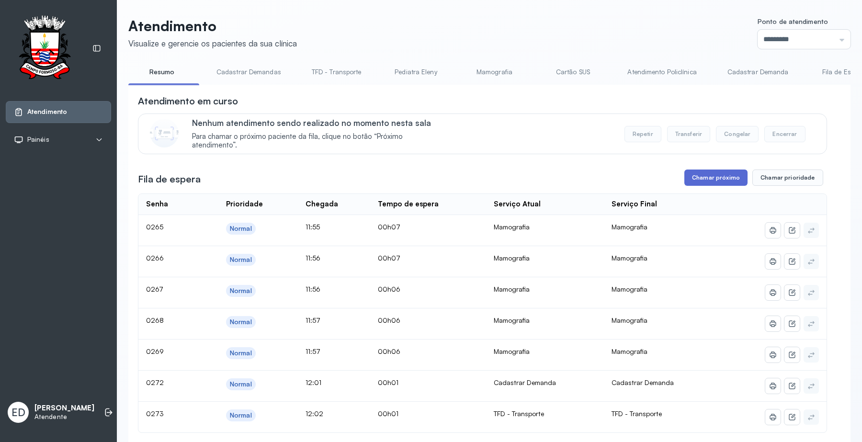
drag, startPoint x: 711, startPoint y: 180, endPoint x: 704, endPoint y: 183, distance: 7.6
click at [704, 183] on button "Chamar próximo" at bounding box center [715, 177] width 63 height 16
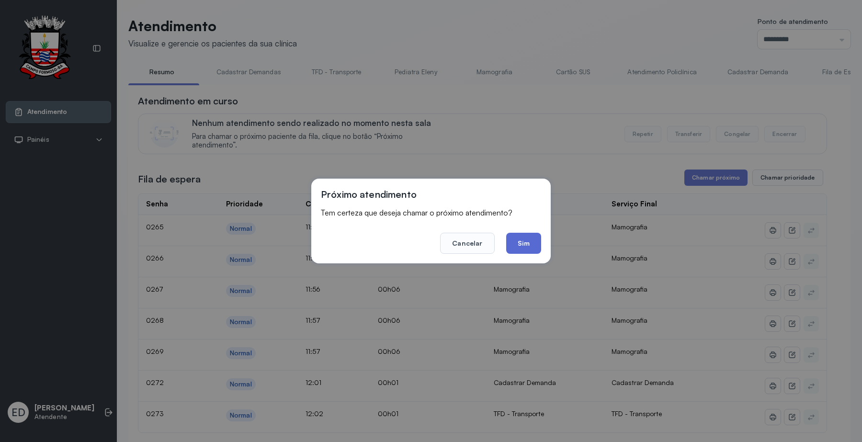
click at [522, 239] on button "Sim" at bounding box center [523, 243] width 35 height 21
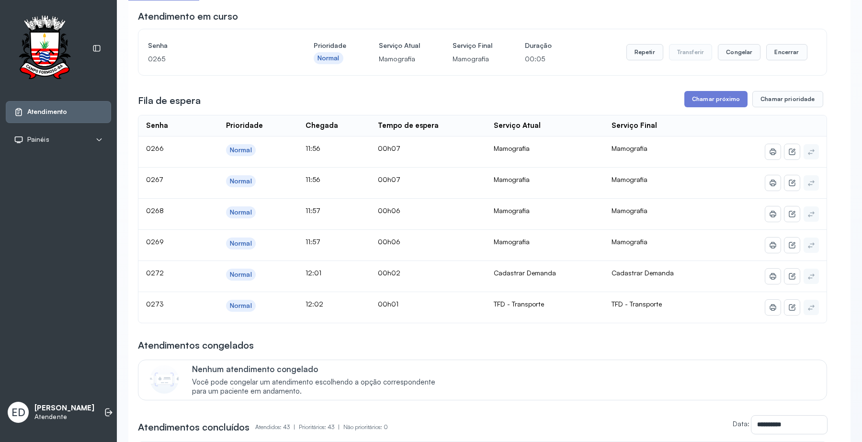
scroll to position [120, 0]
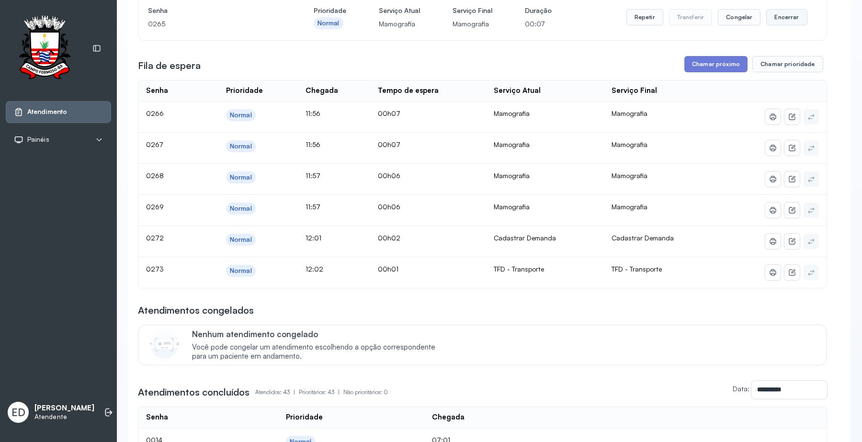
click at [786, 22] on button "Encerrar" at bounding box center [786, 17] width 41 height 16
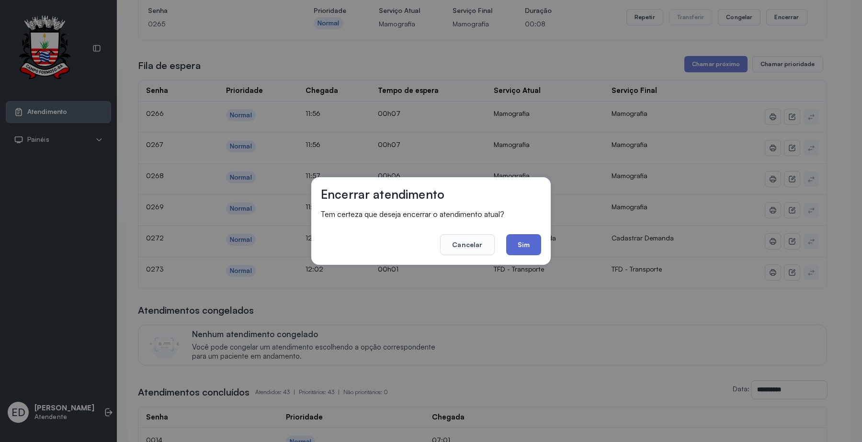
click at [523, 244] on button "Sim" at bounding box center [523, 244] width 35 height 21
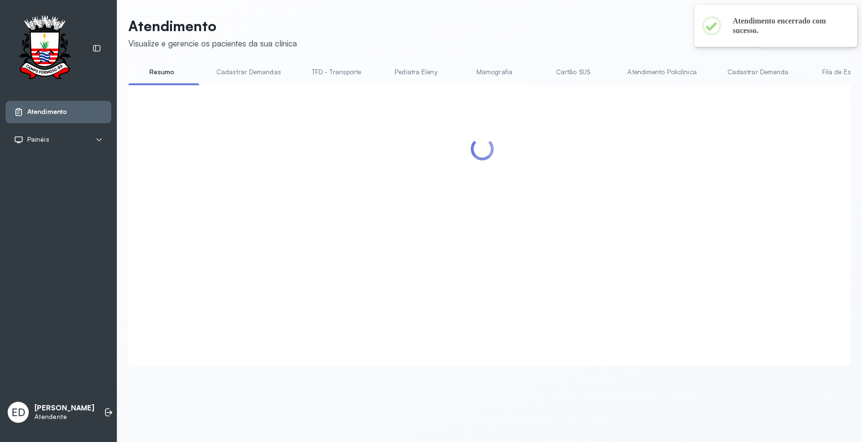
scroll to position [0, 0]
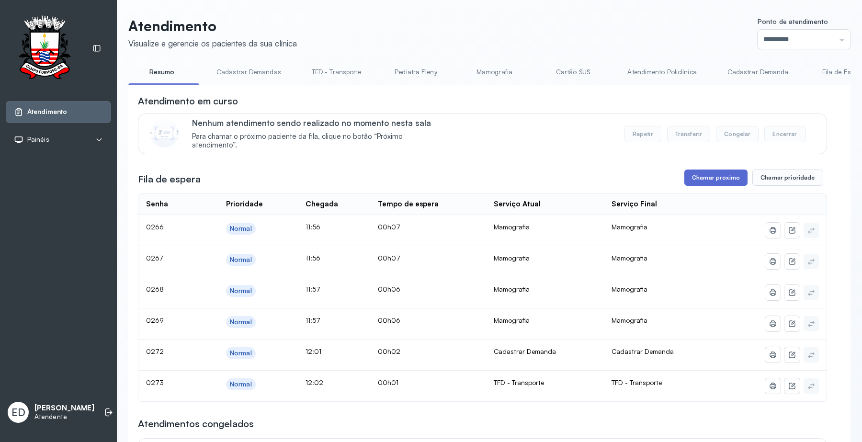
click at [707, 178] on button "Chamar próximo" at bounding box center [715, 177] width 63 height 16
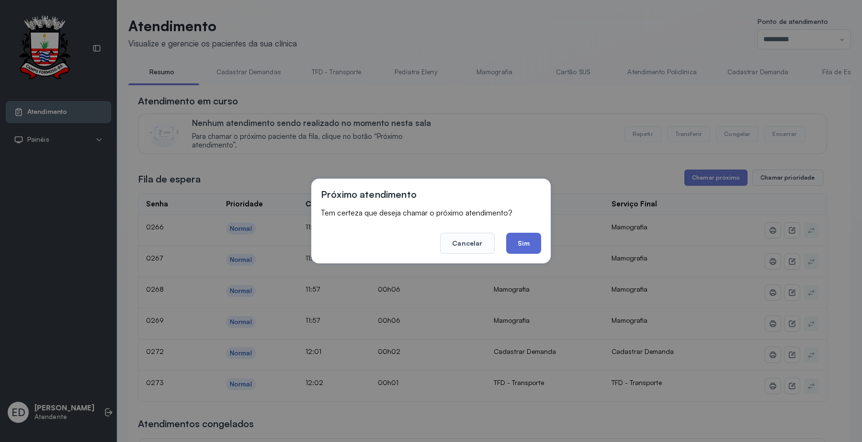
click at [531, 243] on button "Sim" at bounding box center [523, 243] width 35 height 21
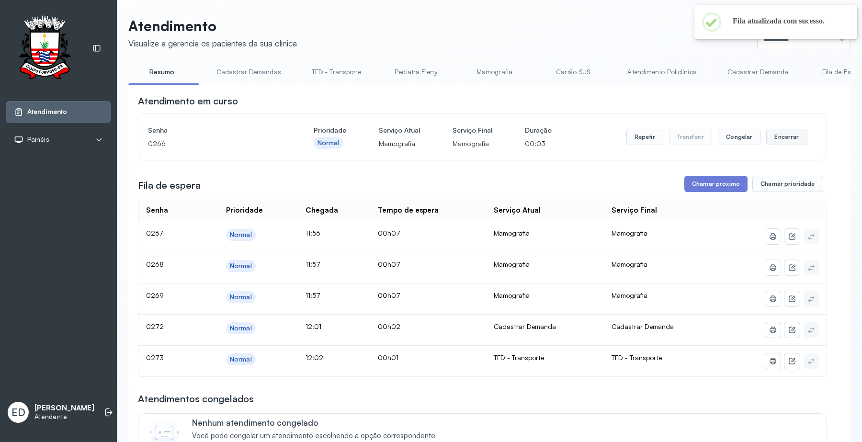
click at [777, 139] on button "Encerrar" at bounding box center [786, 137] width 41 height 16
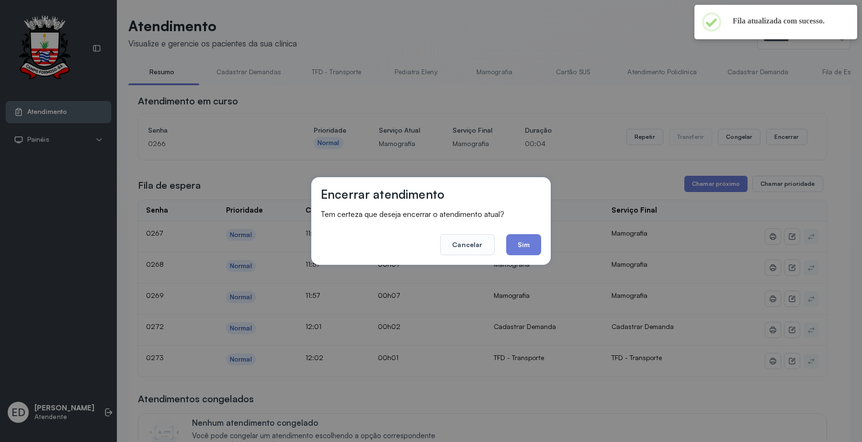
drag, startPoint x: 525, startPoint y: 243, endPoint x: 730, endPoint y: 199, distance: 210.1
click at [526, 243] on button "Sim" at bounding box center [523, 244] width 35 height 21
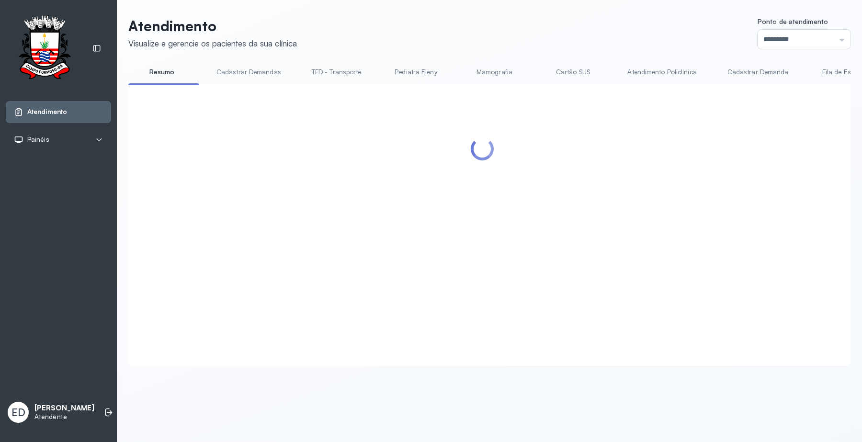
click at [711, 187] on div at bounding box center [482, 213] width 689 height 238
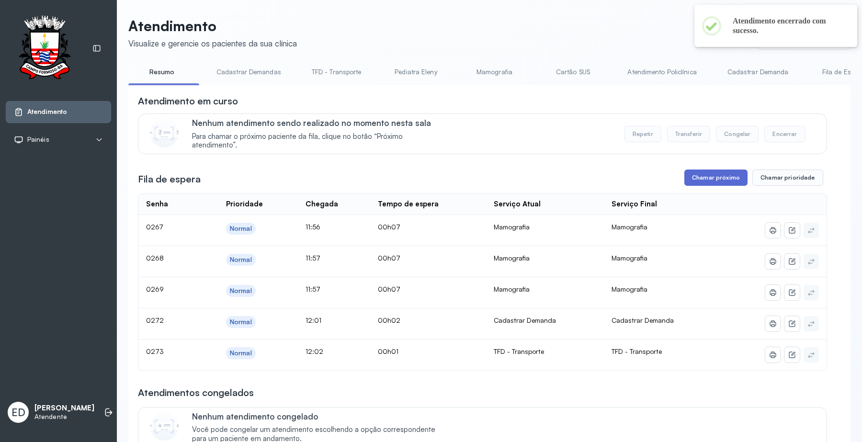
click at [714, 180] on button "Chamar próximo" at bounding box center [715, 177] width 63 height 16
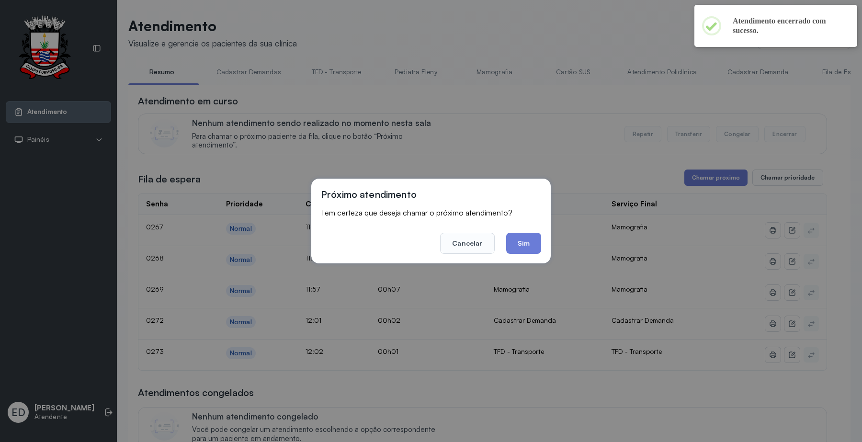
click at [515, 245] on button "Sim" at bounding box center [523, 243] width 35 height 21
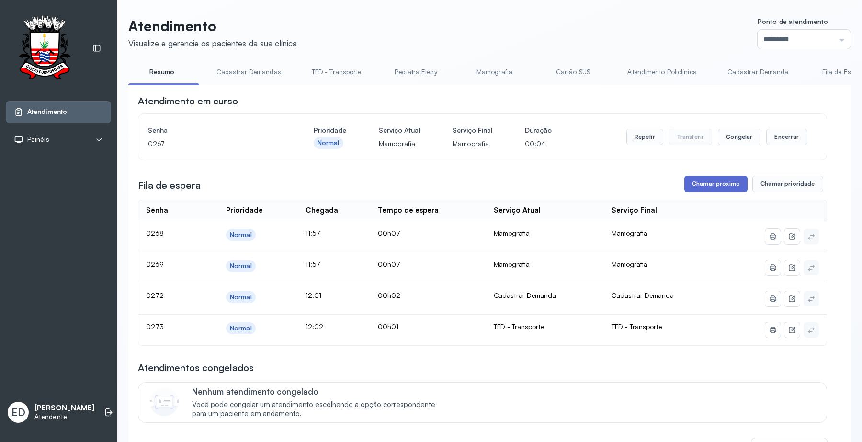
click at [720, 189] on button "Chamar próximo" at bounding box center [715, 184] width 63 height 16
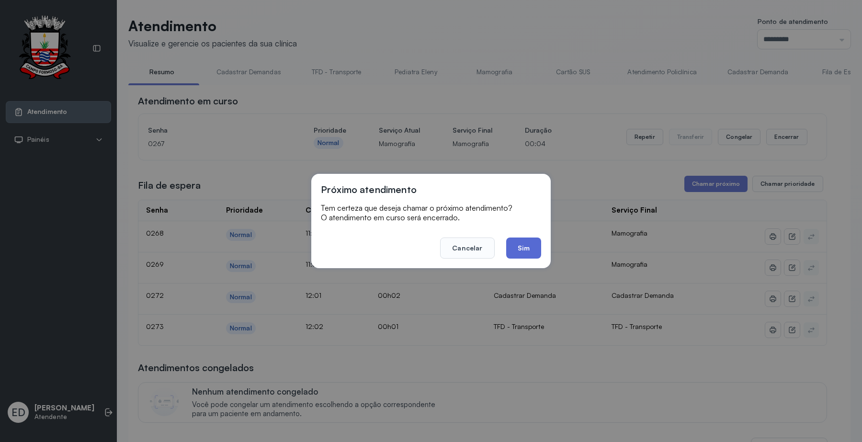
click at [529, 243] on button "Sim" at bounding box center [523, 247] width 35 height 21
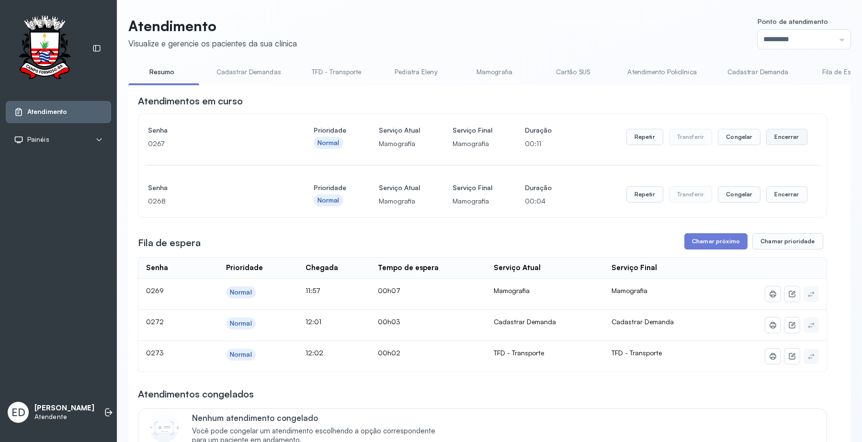
click at [777, 142] on button "Encerrar" at bounding box center [786, 137] width 41 height 16
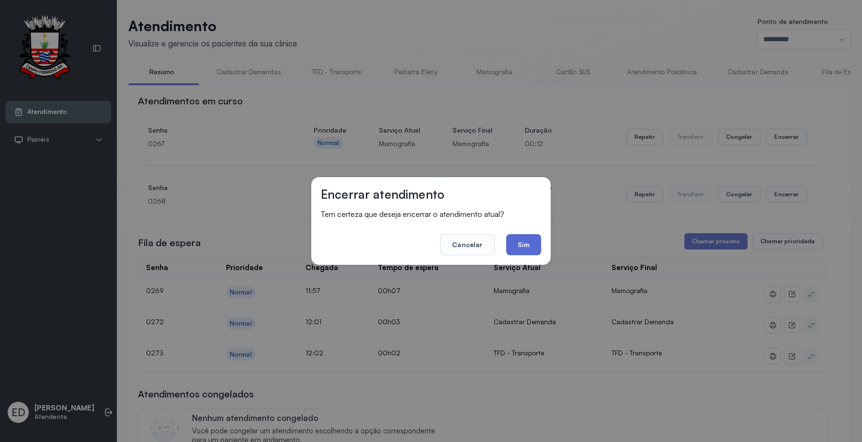
click at [528, 238] on button "Sim" at bounding box center [523, 244] width 35 height 21
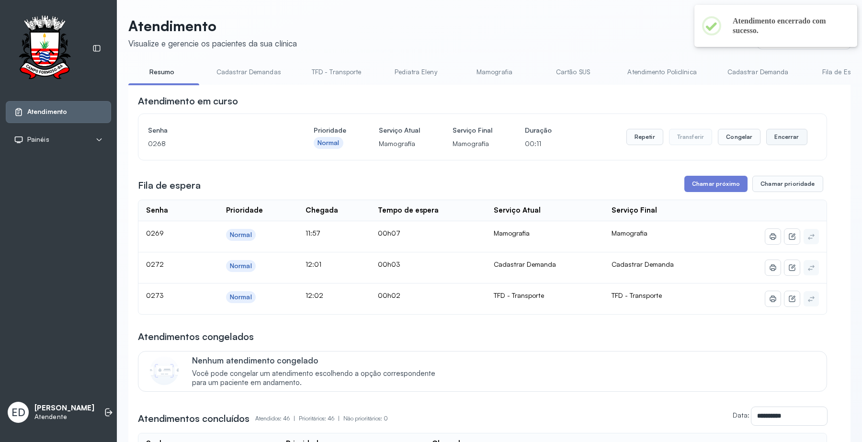
click at [781, 137] on button "Encerrar" at bounding box center [786, 137] width 41 height 16
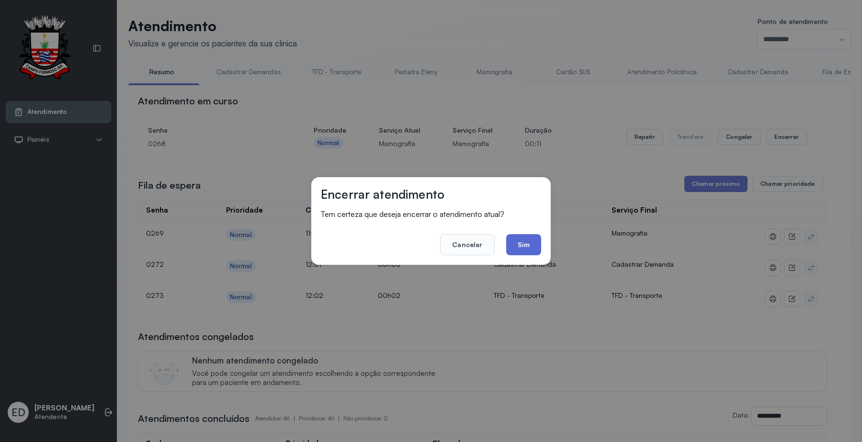
click at [529, 239] on button "Sim" at bounding box center [523, 244] width 35 height 21
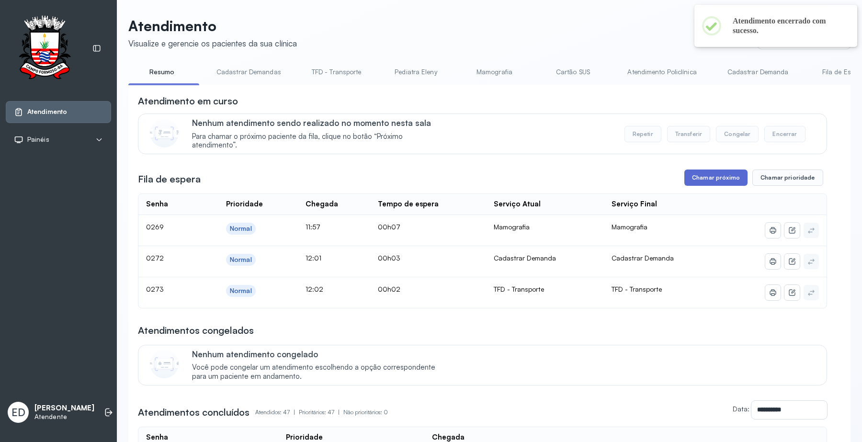
click at [705, 177] on button "Chamar próximo" at bounding box center [715, 177] width 63 height 16
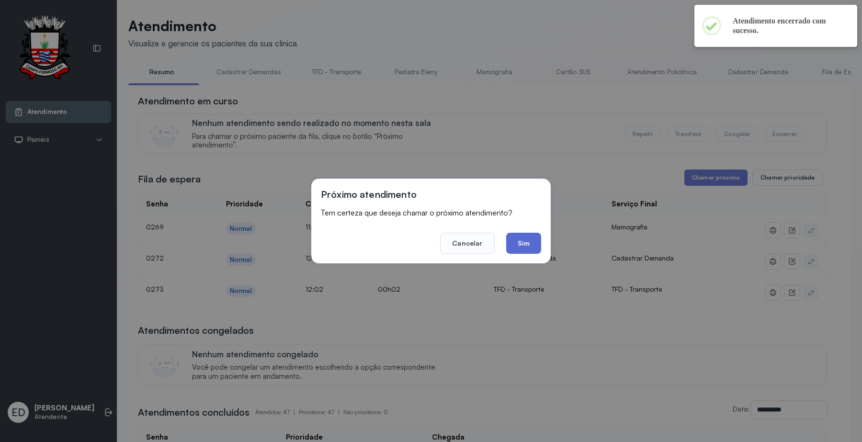
click at [525, 241] on button "Sim" at bounding box center [523, 243] width 35 height 21
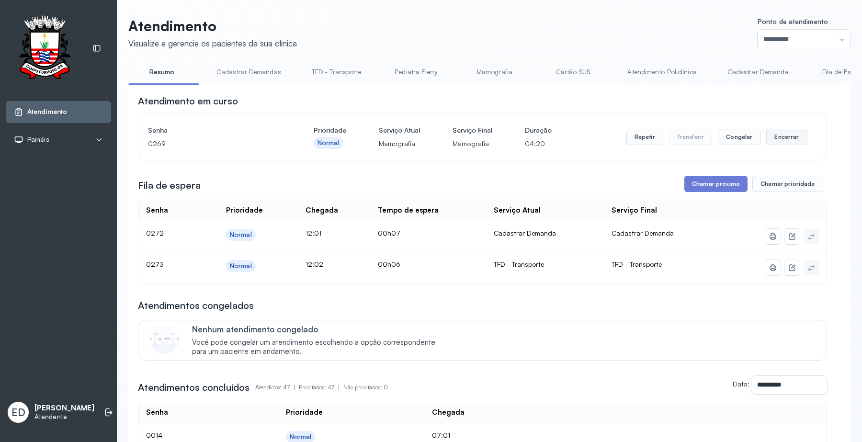
click at [772, 141] on button "Encerrar" at bounding box center [786, 137] width 41 height 16
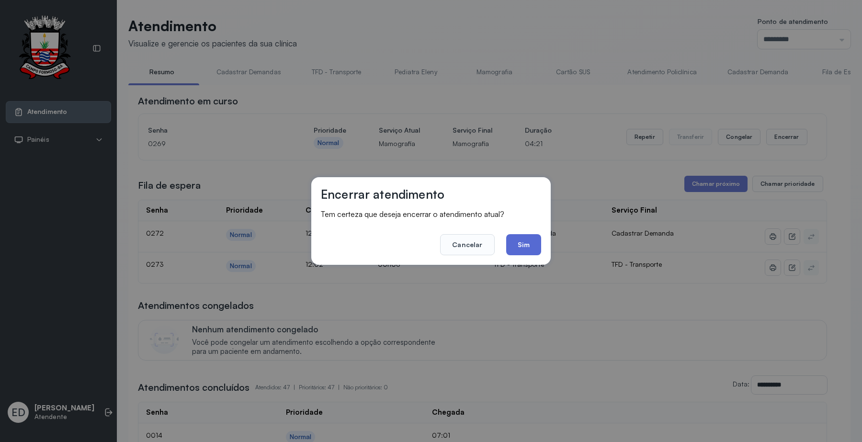
click at [526, 246] on button "Sim" at bounding box center [523, 244] width 35 height 21
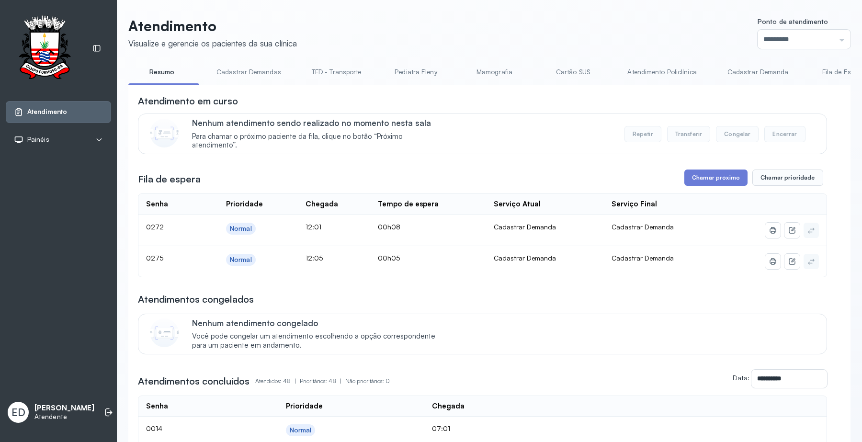
click at [532, 99] on div "Atendimento em curso" at bounding box center [482, 100] width 689 height 13
click at [534, 128] on div "Nenhum atendimento sendo realizado no momento nesta sala Para chamar o próximo …" at bounding box center [503, 134] width 623 height 32
click at [707, 178] on button "Chamar próximo" at bounding box center [715, 177] width 63 height 16
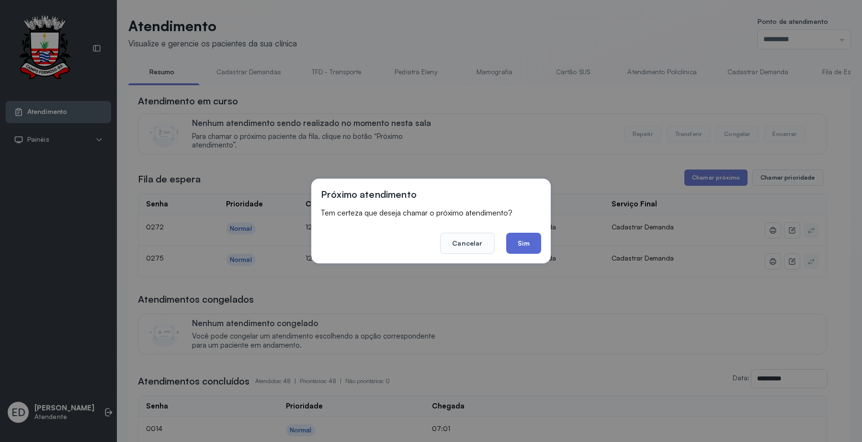
click at [527, 240] on button "Sim" at bounding box center [523, 243] width 35 height 21
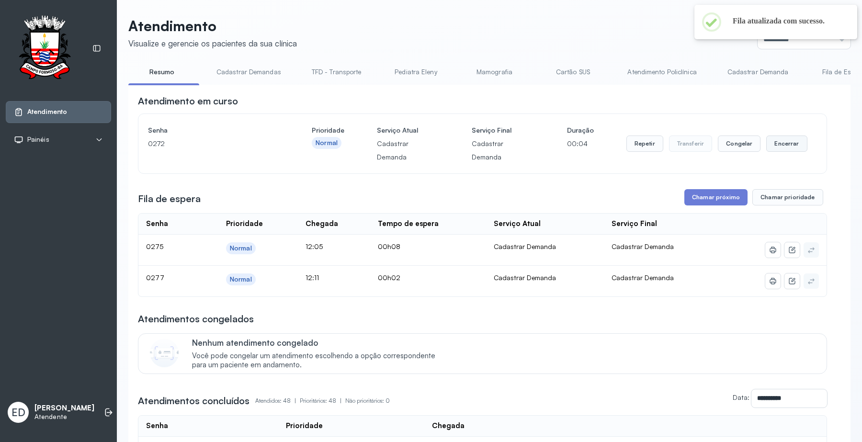
drag, startPoint x: 772, startPoint y: 140, endPoint x: 763, endPoint y: 143, distance: 8.9
click at [766, 143] on button "Encerrar" at bounding box center [786, 143] width 41 height 16
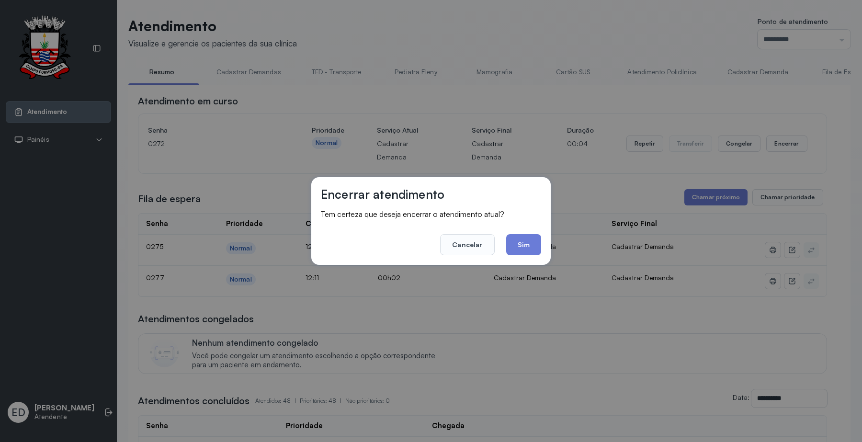
drag, startPoint x: 514, startPoint y: 245, endPoint x: 517, endPoint y: 239, distance: 6.7
click at [516, 242] on button "Sim" at bounding box center [523, 244] width 35 height 21
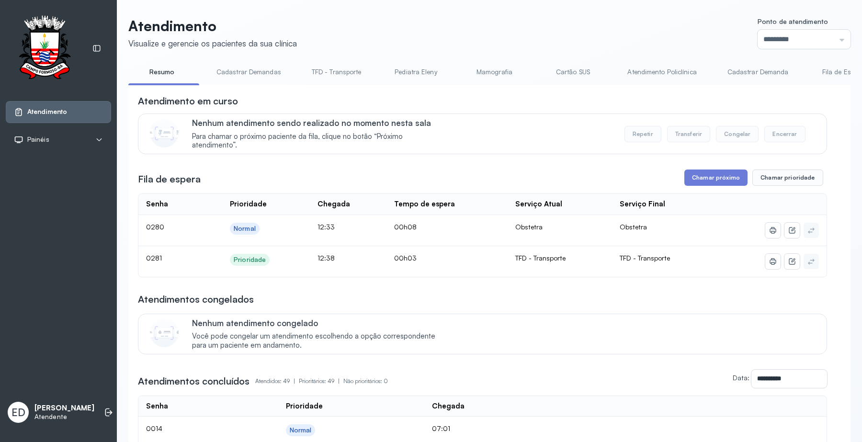
click at [556, 97] on div "Atendimento em curso" at bounding box center [482, 100] width 689 height 13
click at [479, 47] on header "Atendimento Visualize e gerencie os pacientes da sua clínica Ponto de atendimen…" at bounding box center [489, 33] width 722 height 32
click at [104, 408] on icon at bounding box center [109, 412] width 10 height 10
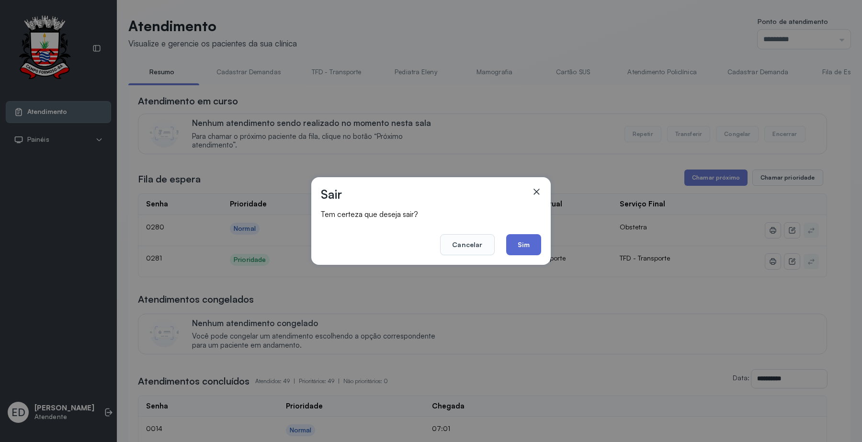
click at [526, 247] on button "Sim" at bounding box center [523, 244] width 35 height 21
